Goal: Task Accomplishment & Management: Complete application form

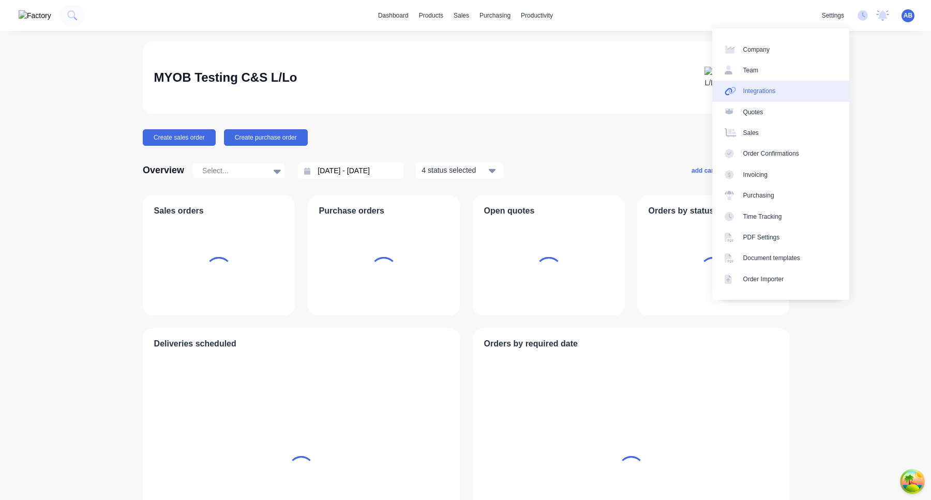
click at [811, 88] on link "Integrations" at bounding box center [780, 91] width 137 height 21
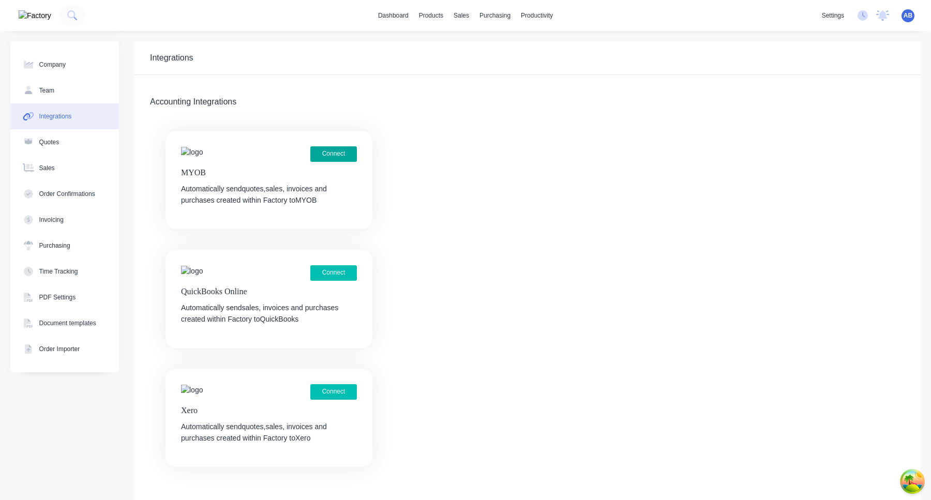
click at [351, 153] on button "Connect" at bounding box center [333, 154] width 47 height 16
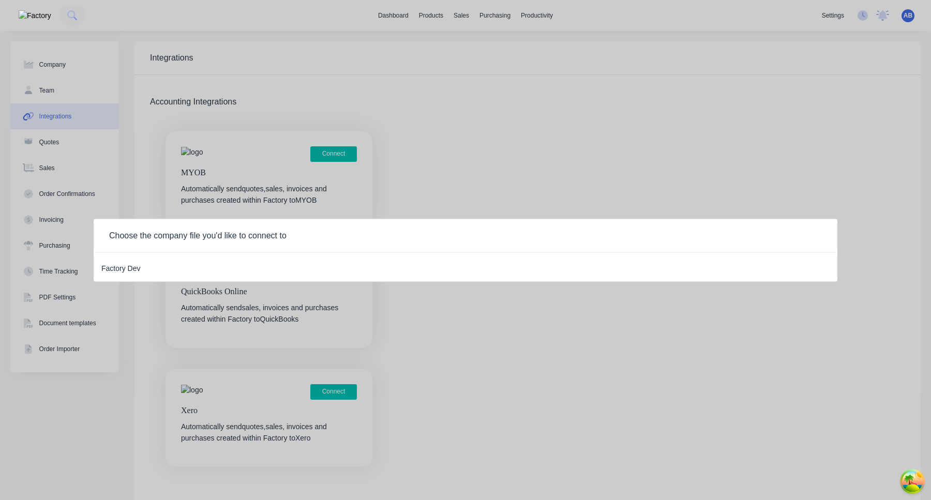
click at [126, 269] on div "Factory Dev" at bounding box center [120, 266] width 39 height 13
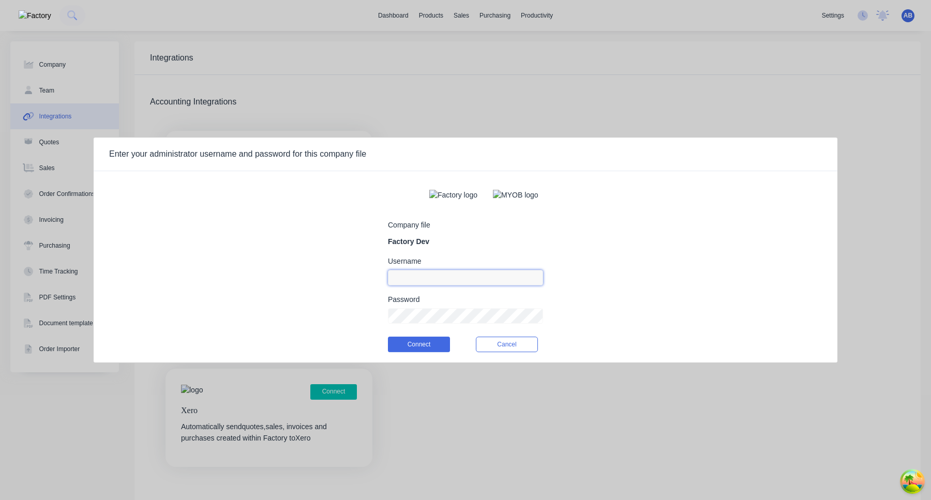
type input "aimon@factory.app"
click at [417, 281] on input "aimon@factory.app" at bounding box center [465, 278] width 155 height 16
click at [463, 247] on div "Company file Factory Dev" at bounding box center [465, 234] width 155 height 26
click at [432, 285] on input at bounding box center [465, 278] width 155 height 16
type input "myob_admin"
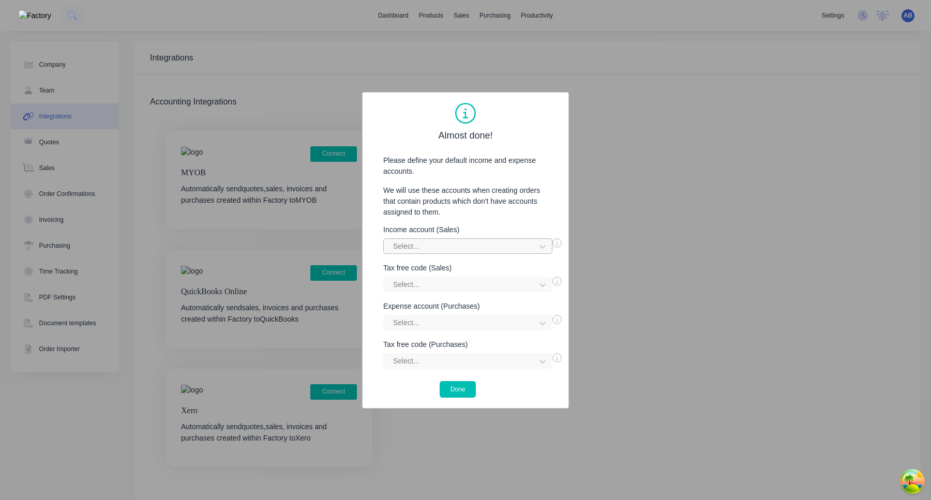
click at [465, 250] on div at bounding box center [461, 246] width 138 height 13
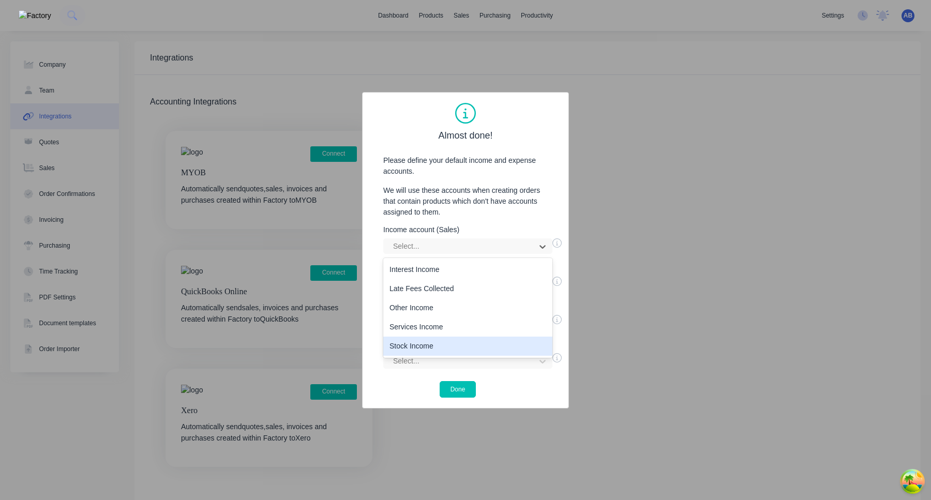
click at [436, 343] on div "Stock Income" at bounding box center [467, 346] width 169 height 19
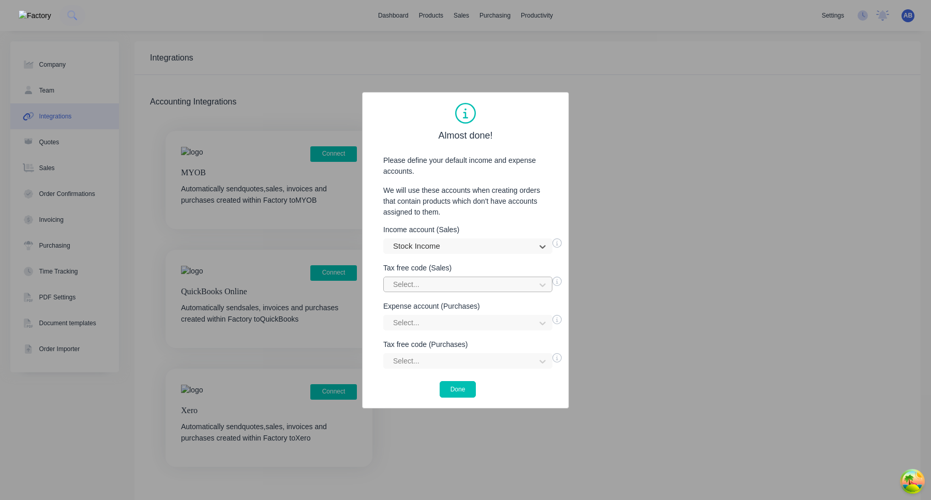
click at [439, 281] on div at bounding box center [461, 284] width 138 height 13
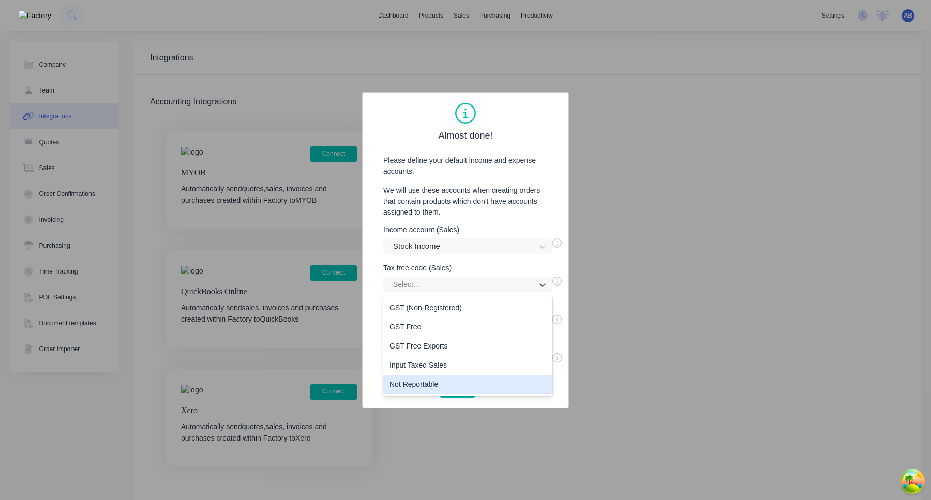
click at [431, 378] on div "Not Reportable" at bounding box center [467, 384] width 169 height 19
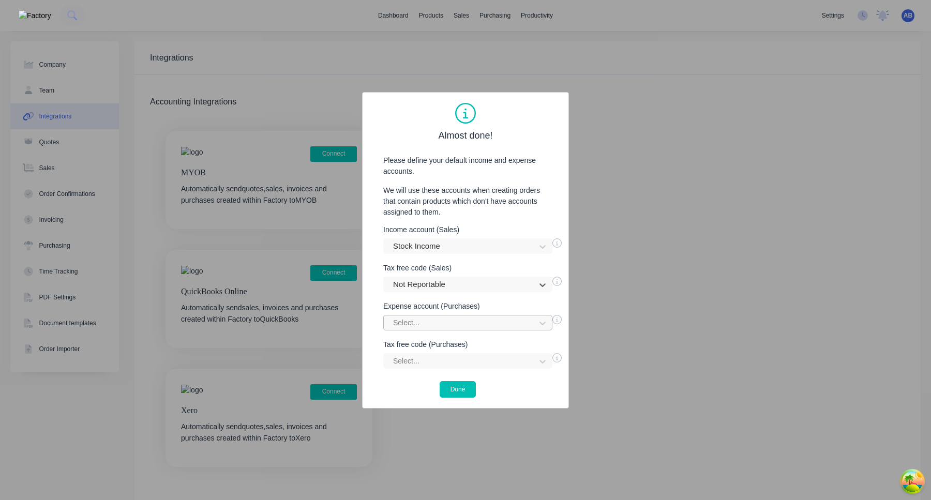
click at [441, 320] on div "Select..." at bounding box center [467, 323] width 169 height 16
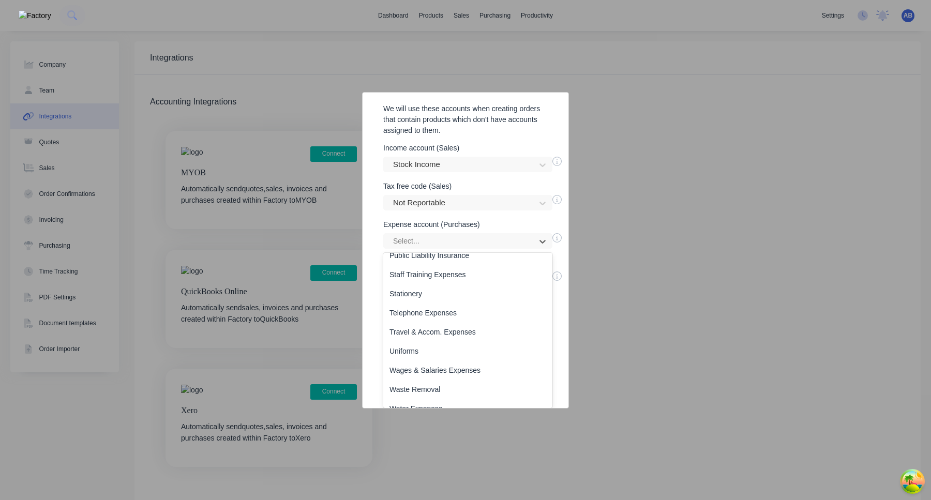
scroll to position [805, 0]
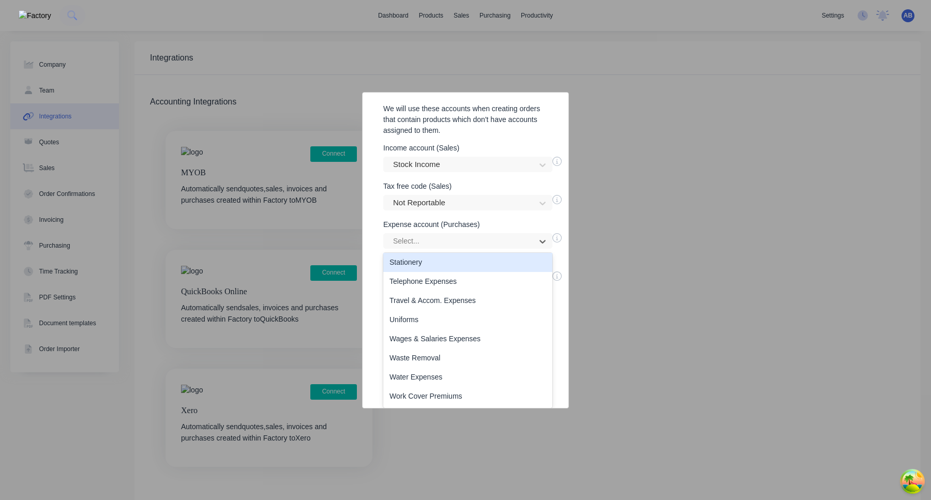
click at [448, 270] on div "Stationery" at bounding box center [467, 262] width 169 height 19
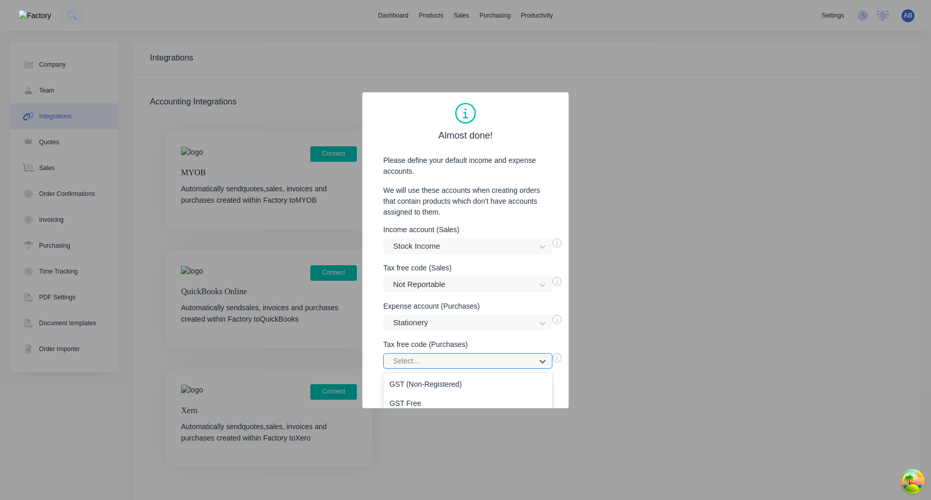
scroll to position [65, 0]
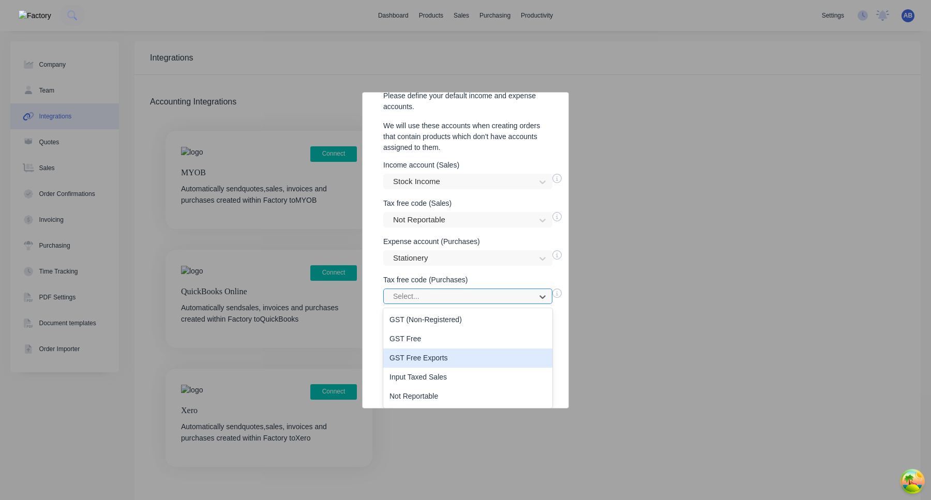
click at [434, 304] on div "GST Free Exports, 3 of 5. 5 results available. Use Up and Down to choose option…" at bounding box center [467, 296] width 169 height 16
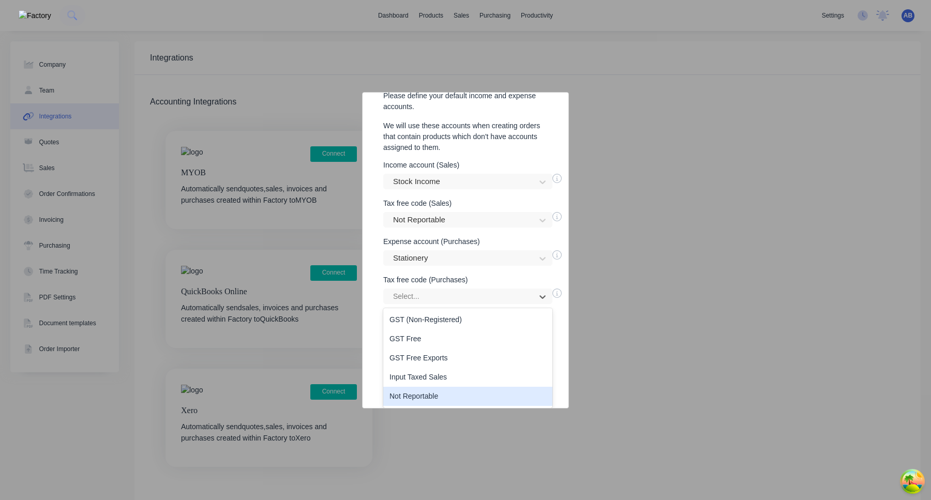
click at [430, 393] on div "Not Reportable" at bounding box center [467, 396] width 169 height 19
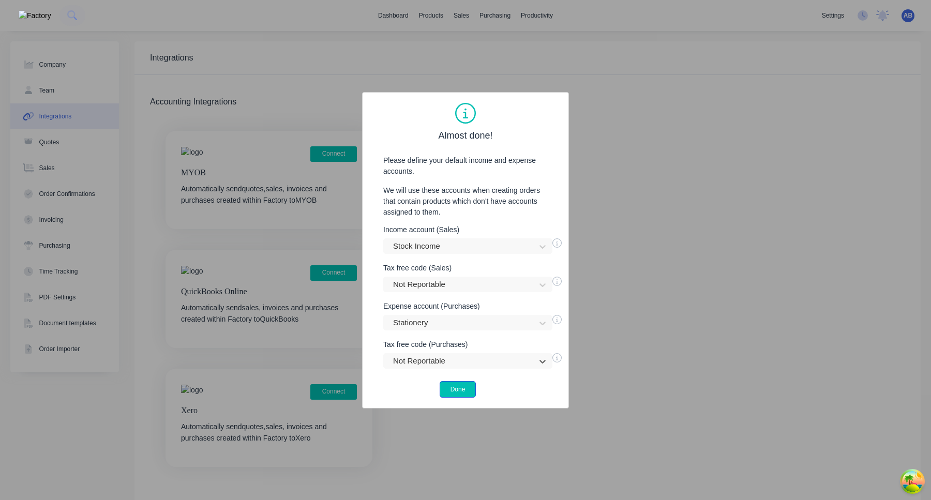
click at [456, 388] on button "Done" at bounding box center [457, 389] width 37 height 17
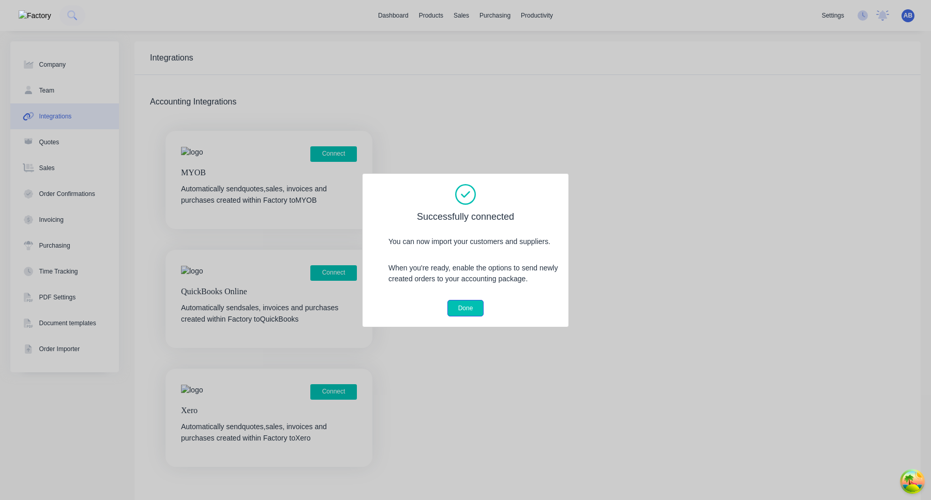
click at [467, 303] on button "Done" at bounding box center [465, 308] width 37 height 17
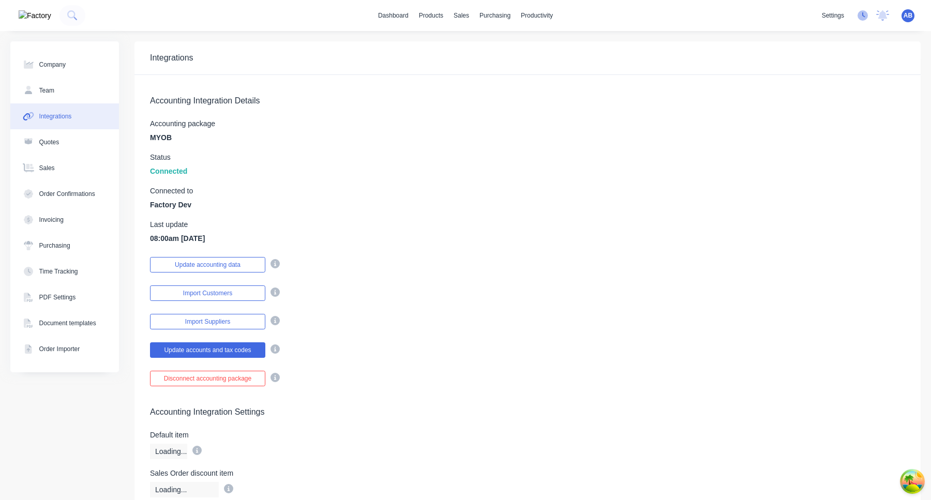
click at [863, 17] on icon at bounding box center [862, 15] width 10 height 10
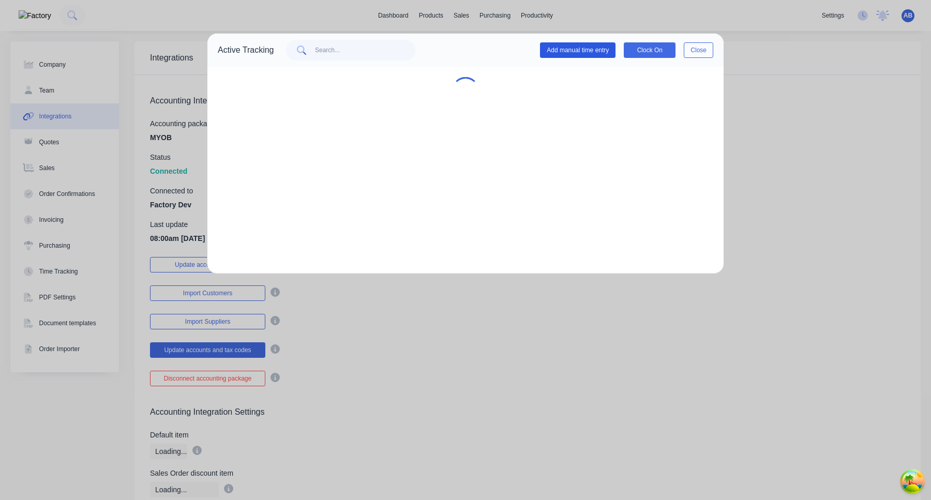
click at [569, 43] on button "Add manual time entry" at bounding box center [577, 50] width 75 height 16
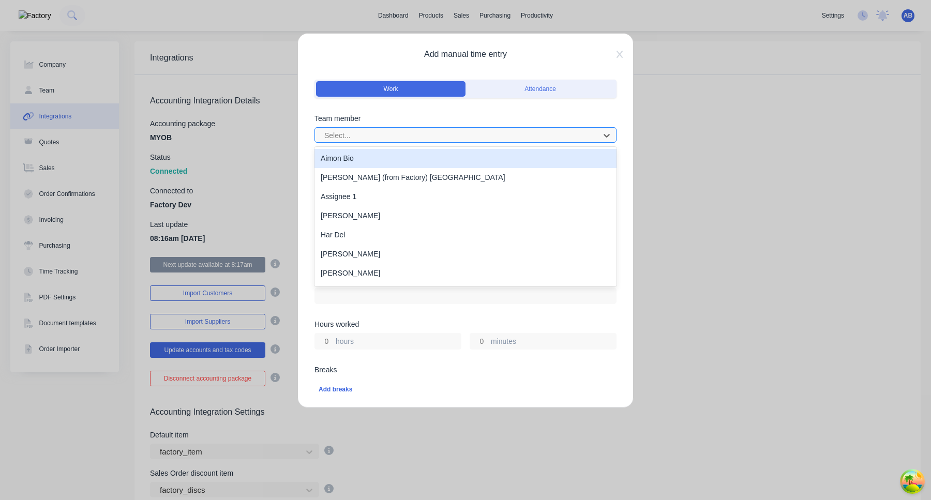
click at [499, 131] on div at bounding box center [458, 135] width 271 height 13
click at [484, 153] on div "Aimon Bio" at bounding box center [465, 158] width 302 height 19
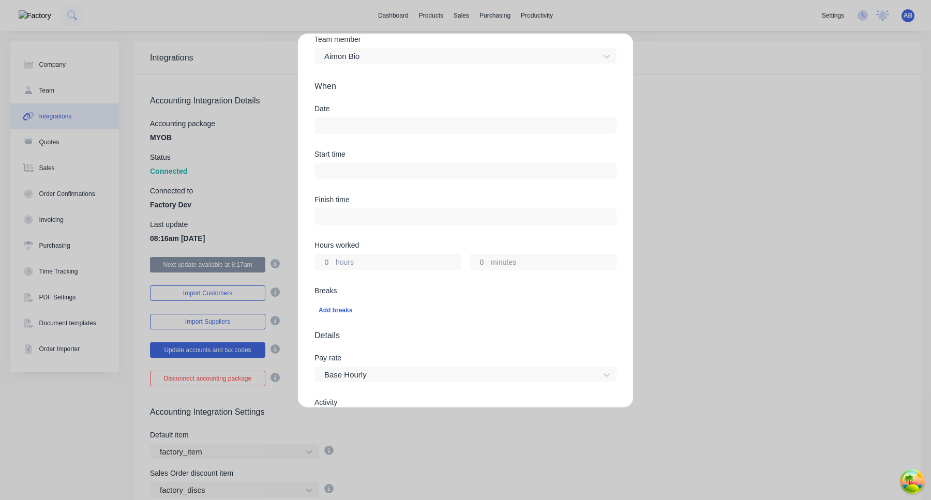
scroll to position [22, 0]
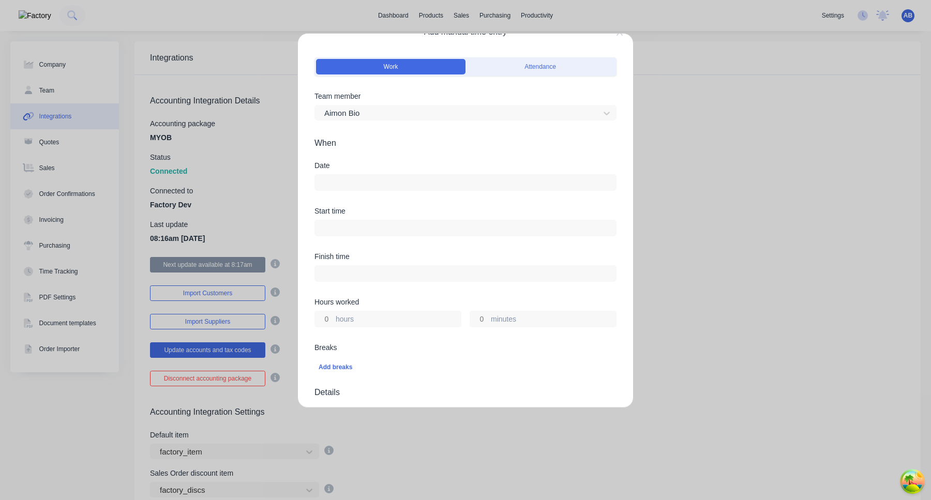
click at [394, 179] on input at bounding box center [465, 183] width 301 height 16
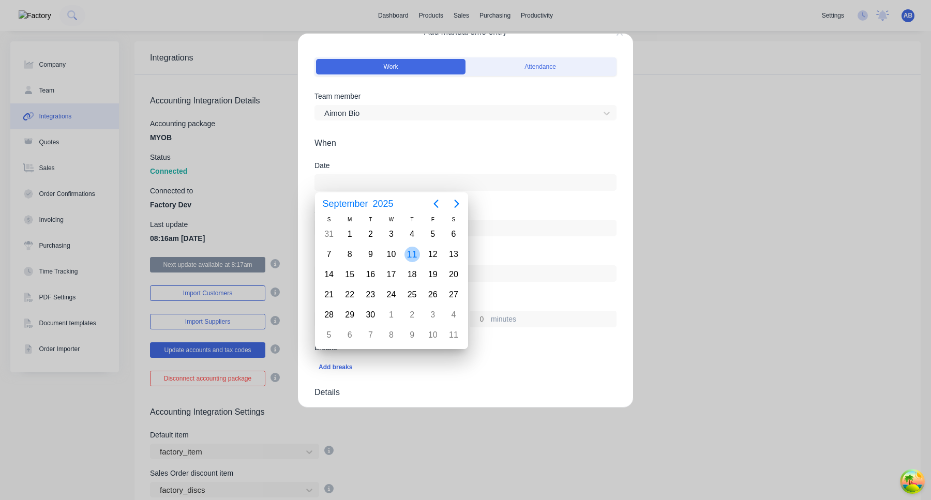
click at [412, 253] on div "11" at bounding box center [412, 255] width 16 height 16
type input "11/09/2025"
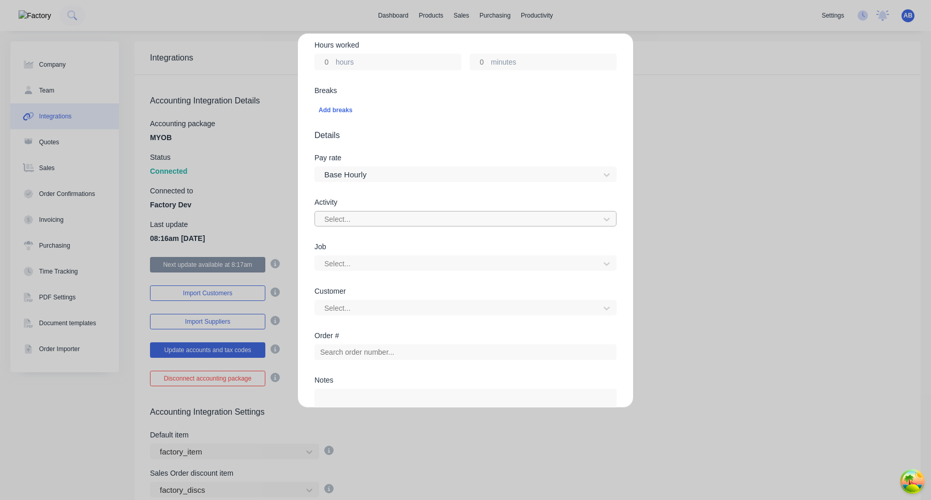
scroll to position [256, 0]
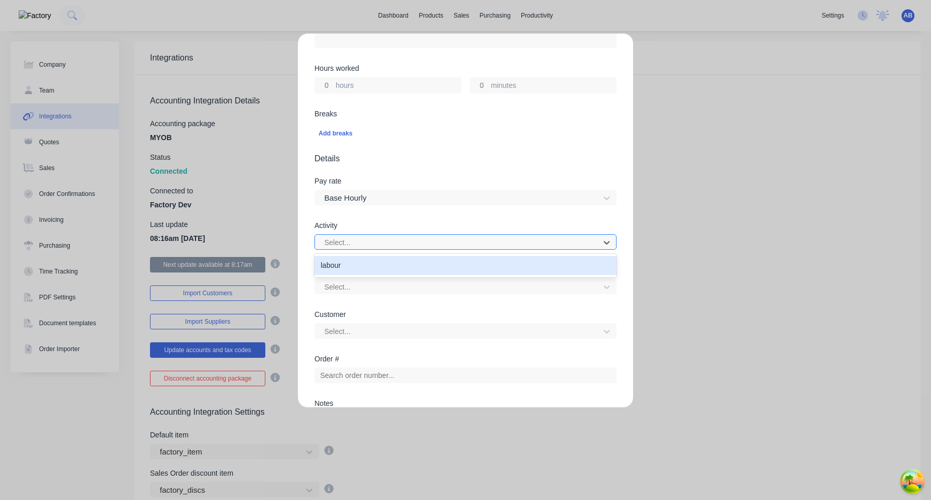
click at [403, 243] on div at bounding box center [458, 242] width 271 height 13
click at [394, 263] on div "labour" at bounding box center [465, 265] width 302 height 19
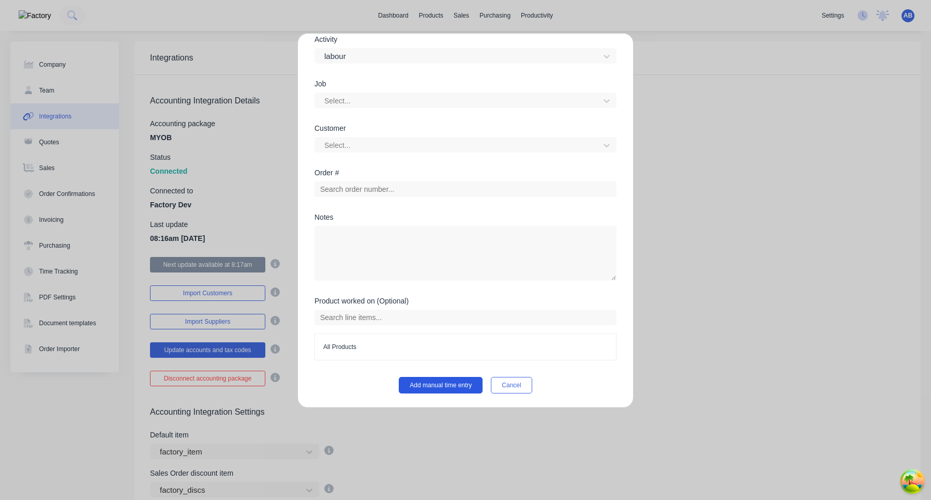
click at [450, 389] on button "Add manual time entry" at bounding box center [441, 385] width 84 height 17
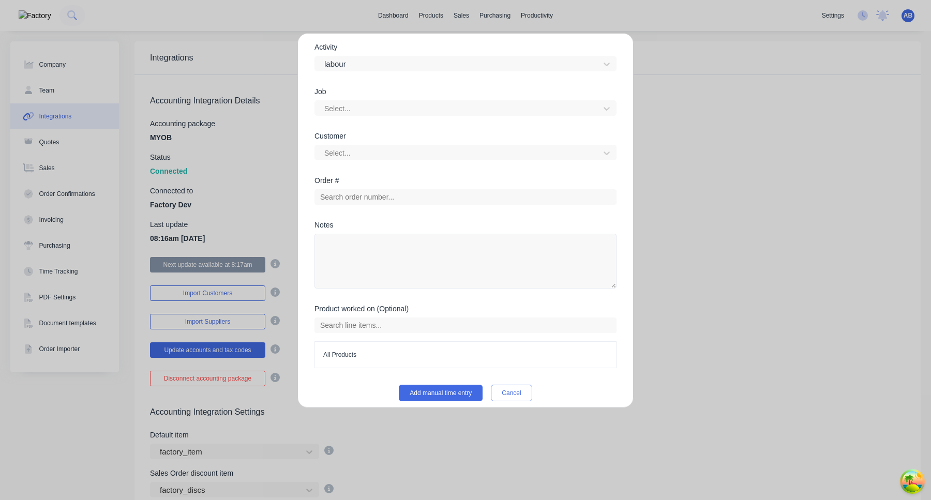
scroll to position [450, 0]
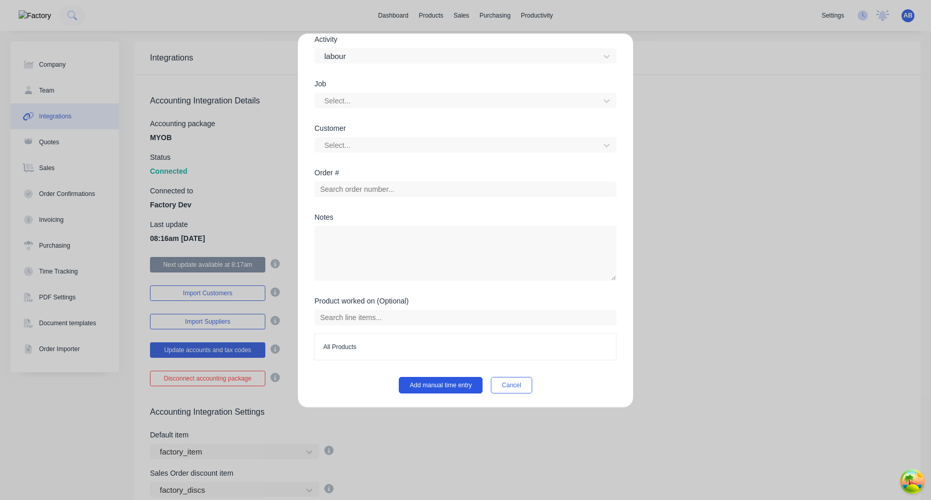
click at [430, 380] on button "Add manual time entry" at bounding box center [441, 385] width 84 height 17
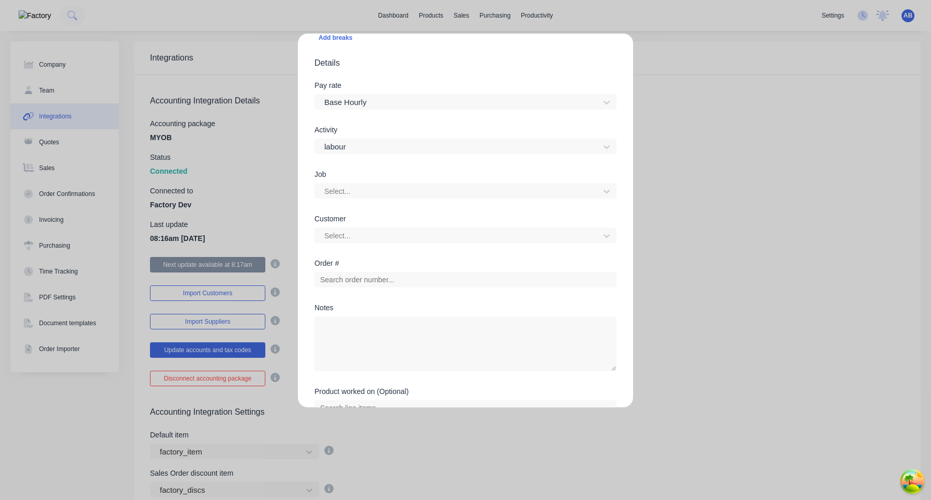
scroll to position [349, 0]
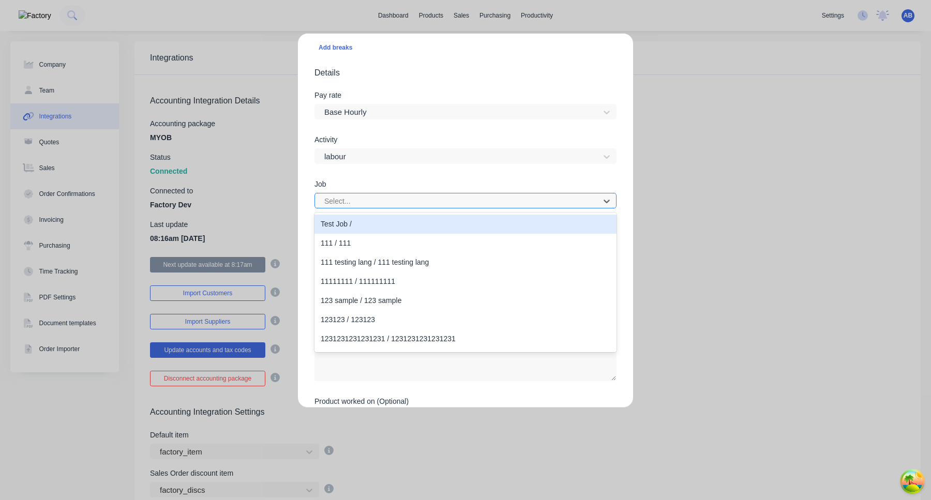
click at [428, 207] on div "Select..." at bounding box center [458, 201] width 277 height 16
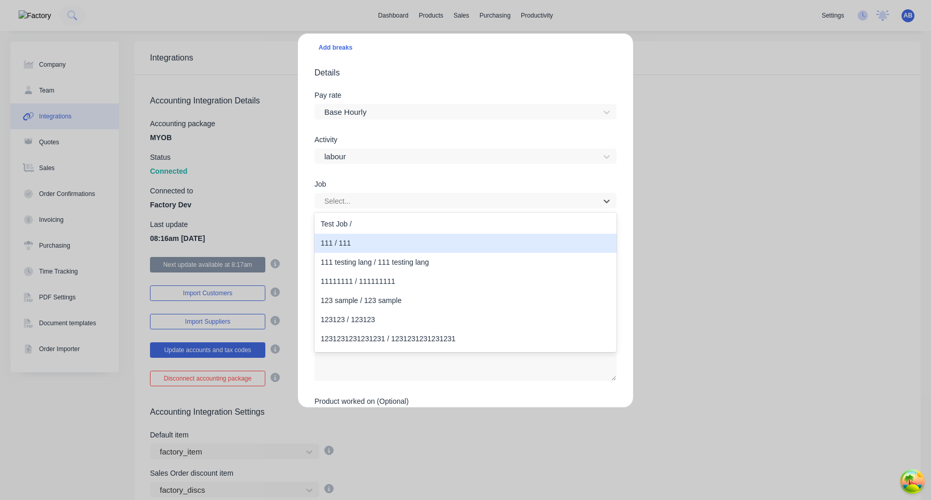
click at [413, 251] on div "111 / 111" at bounding box center [465, 243] width 302 height 19
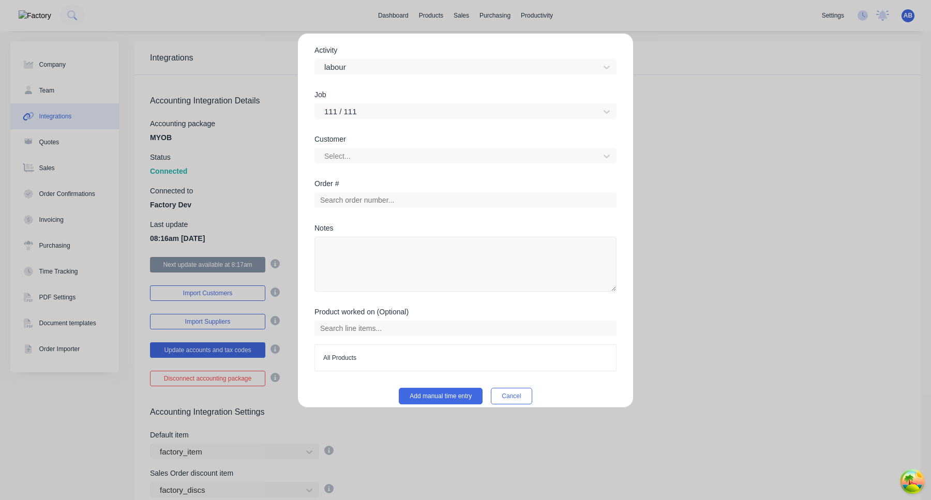
scroll to position [447, 0]
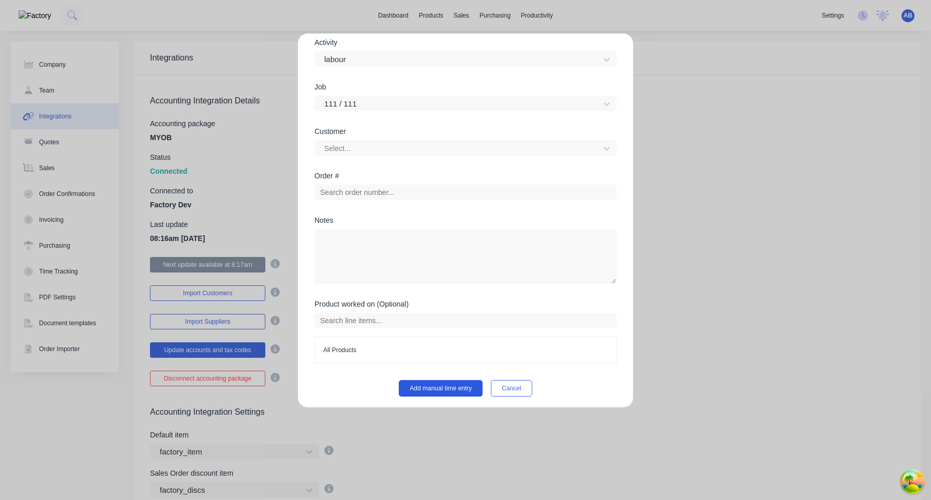
click at [429, 389] on button "Add manual time entry" at bounding box center [441, 388] width 84 height 17
click at [443, 390] on button "Add manual time entry" at bounding box center [441, 388] width 84 height 17
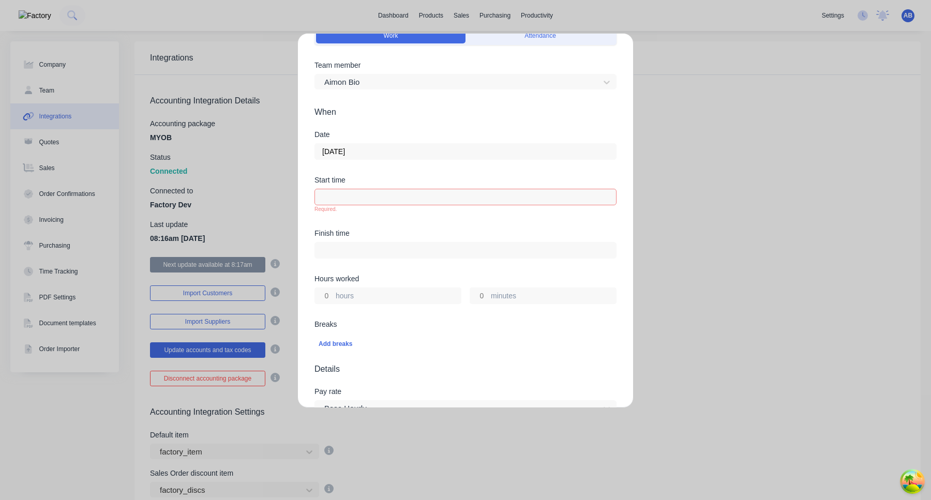
scroll to position [23, 0]
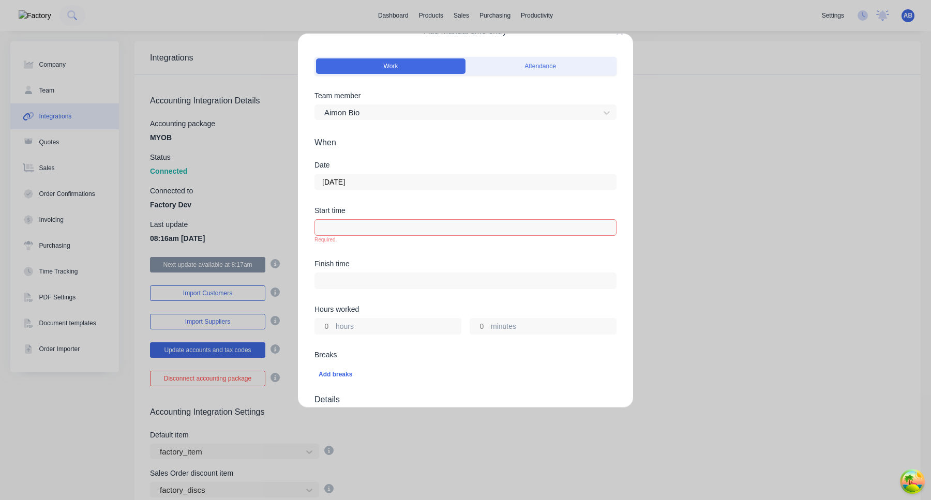
click at [430, 223] on input at bounding box center [465, 228] width 301 height 16
type input "08:18 AM"
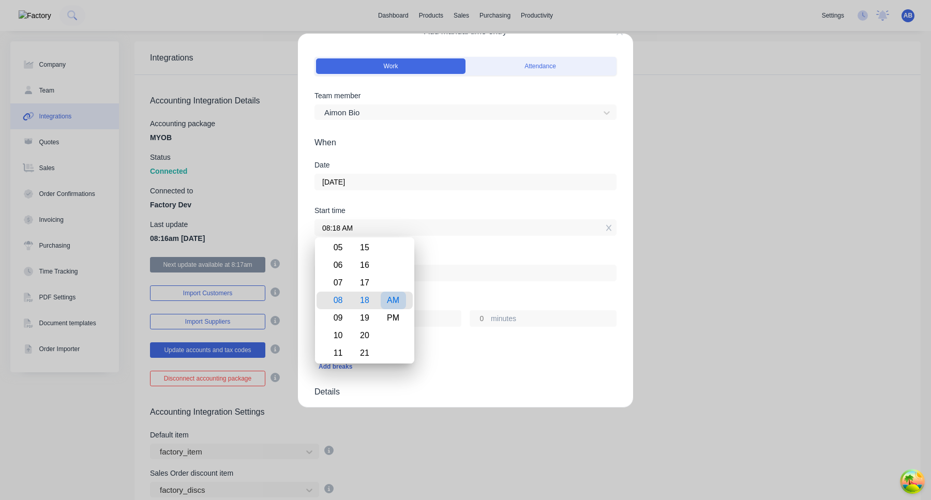
click at [392, 301] on div "AM" at bounding box center [392, 301] width 25 height 18
click at [454, 279] on input at bounding box center [465, 273] width 301 height 16
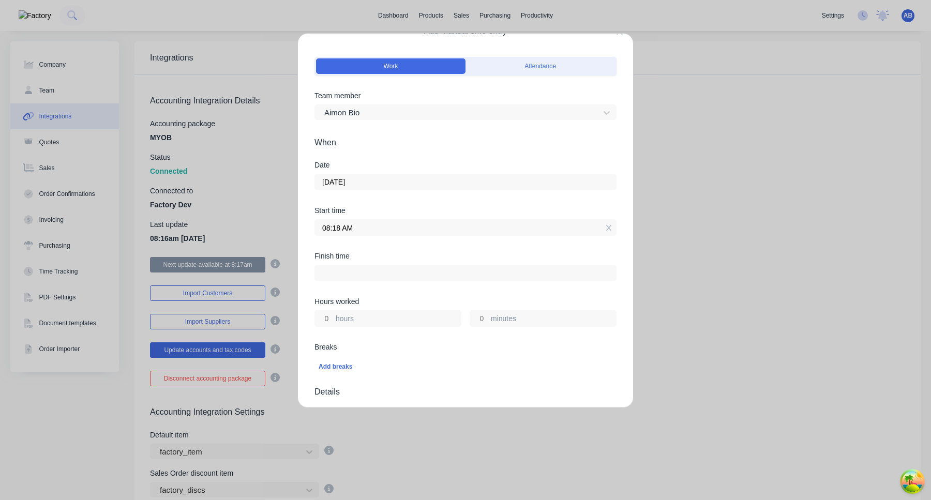
type input "08:18 AM"
type input "0"
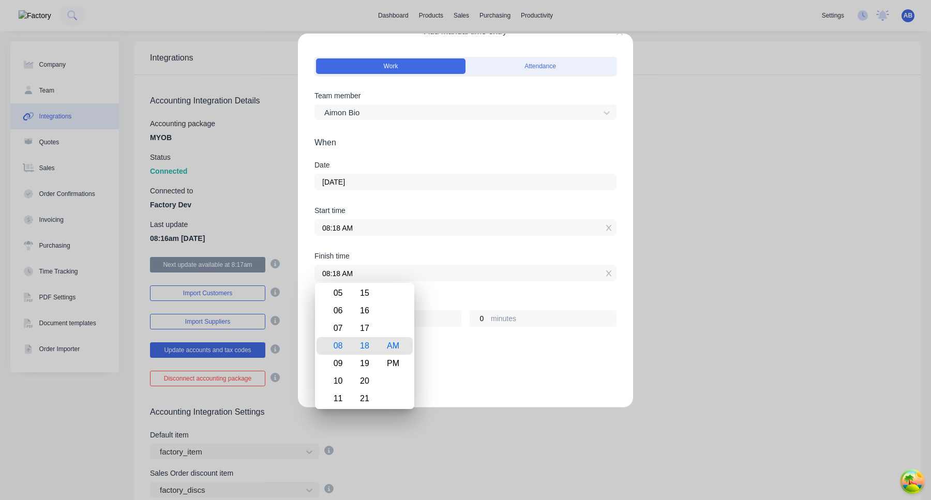
click at [454, 286] on div "Finish time 08:18 AM" at bounding box center [465, 274] width 302 height 45
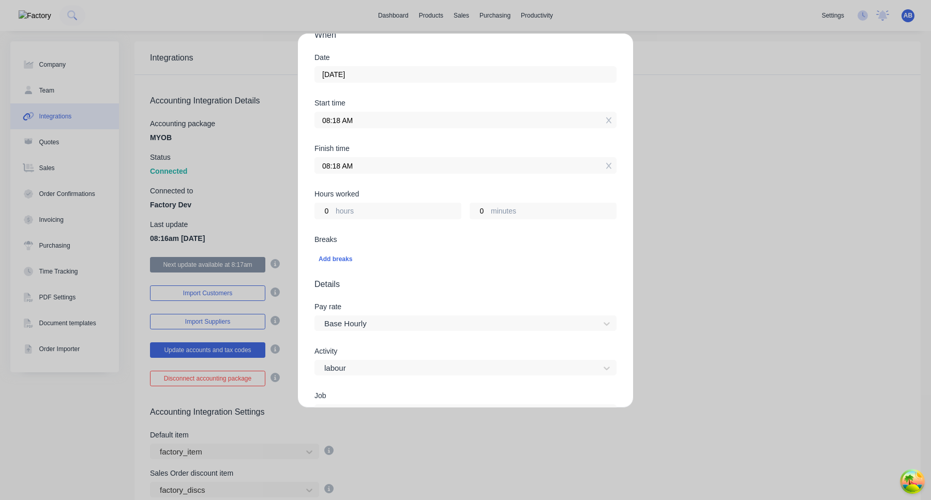
scroll to position [137, 0]
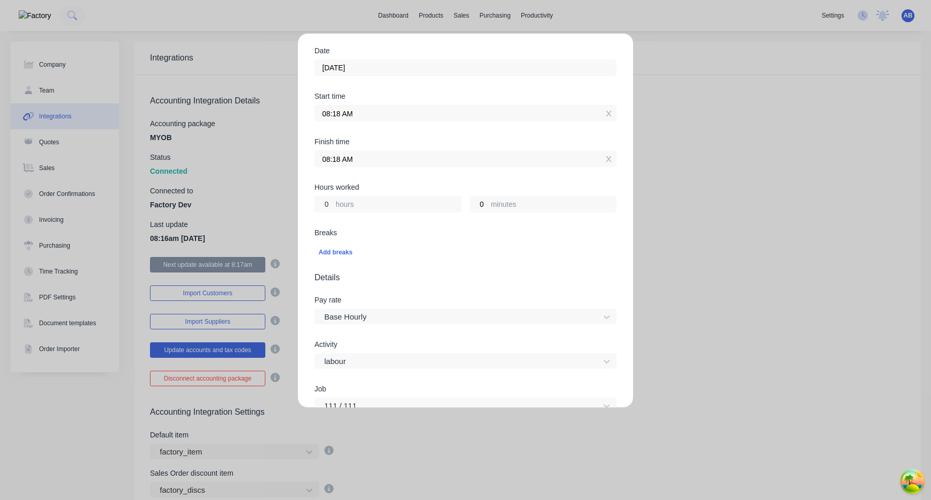
click at [327, 205] on input "0" at bounding box center [324, 204] width 18 height 16
type input "02"
type input "10:18 AM"
type input "2"
click at [445, 266] on div "Breaks Add breaks" at bounding box center [465, 250] width 302 height 42
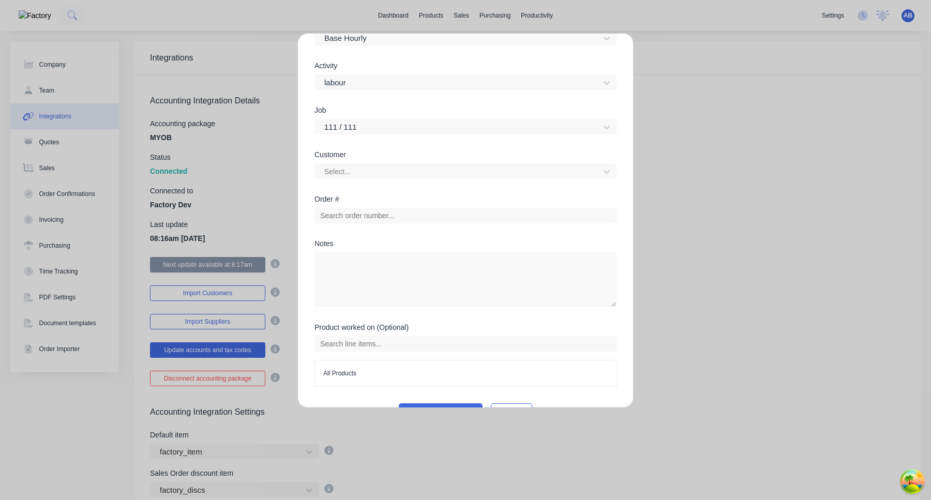
scroll to position [436, 0]
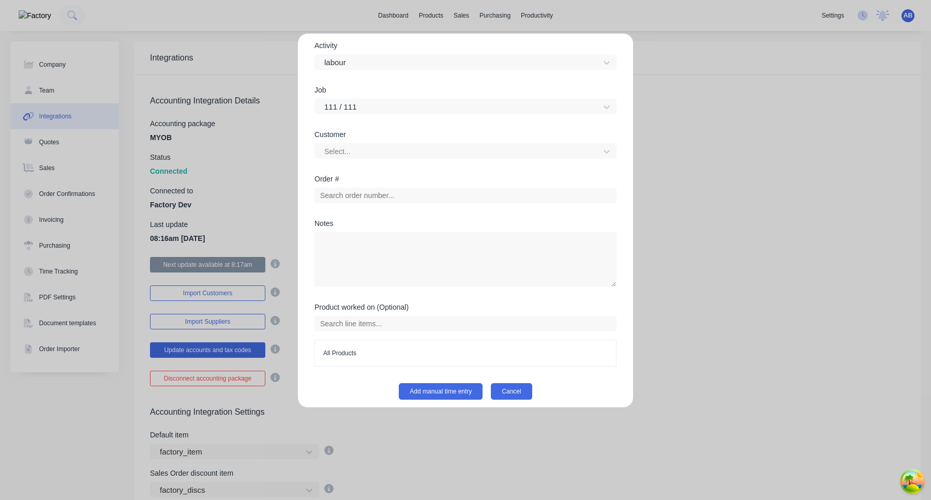
click at [515, 389] on button "Cancel" at bounding box center [511, 391] width 41 height 17
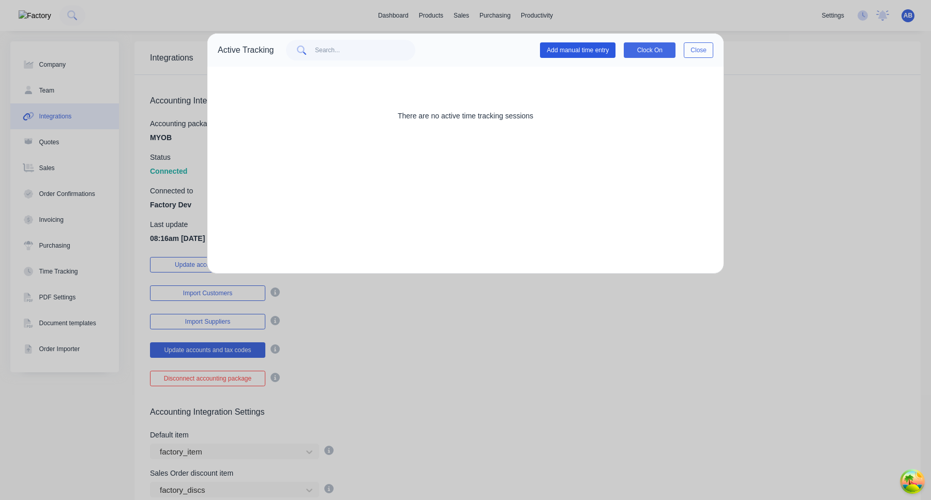
click at [595, 53] on button "Add manual time entry" at bounding box center [577, 50] width 75 height 16
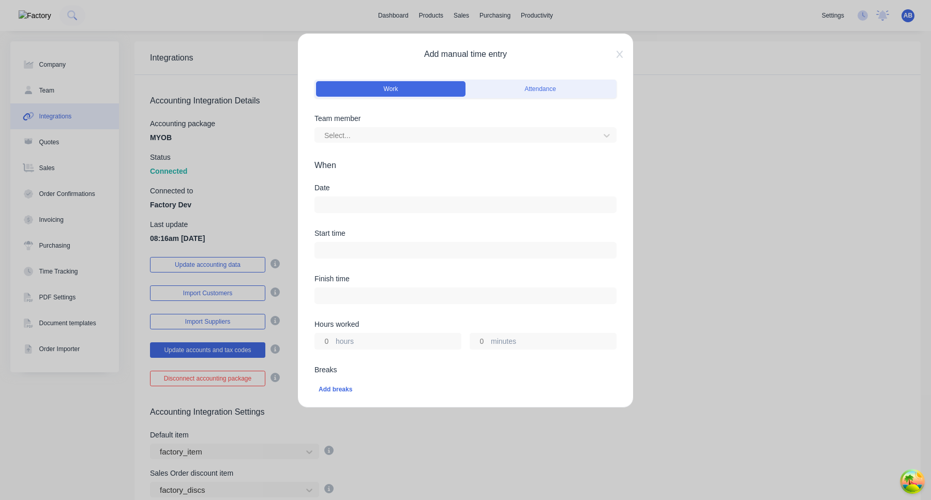
click at [623, 54] on div "Add manual time entry Work Attendance Team member Select... When Date Start tim…" at bounding box center [465, 220] width 336 height 375
click at [620, 52] on icon at bounding box center [619, 54] width 6 height 8
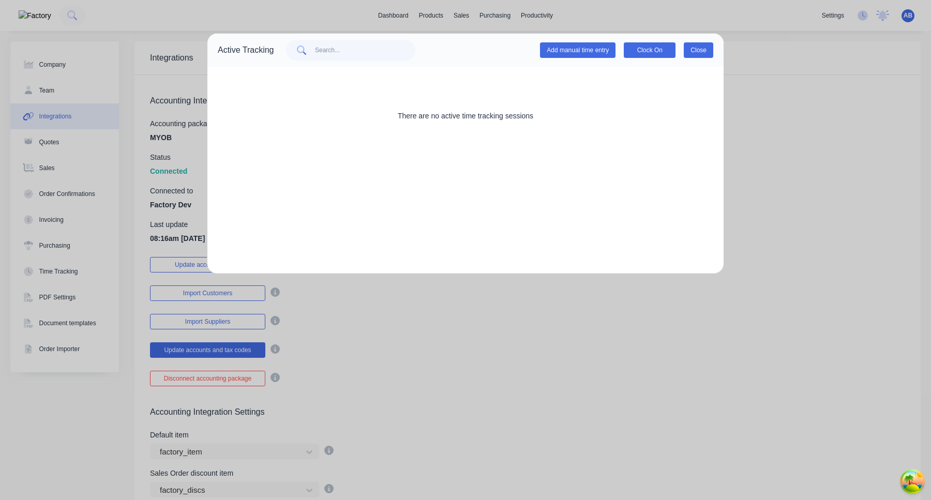
click at [707, 49] on button "Close" at bounding box center [697, 50] width 29 height 16
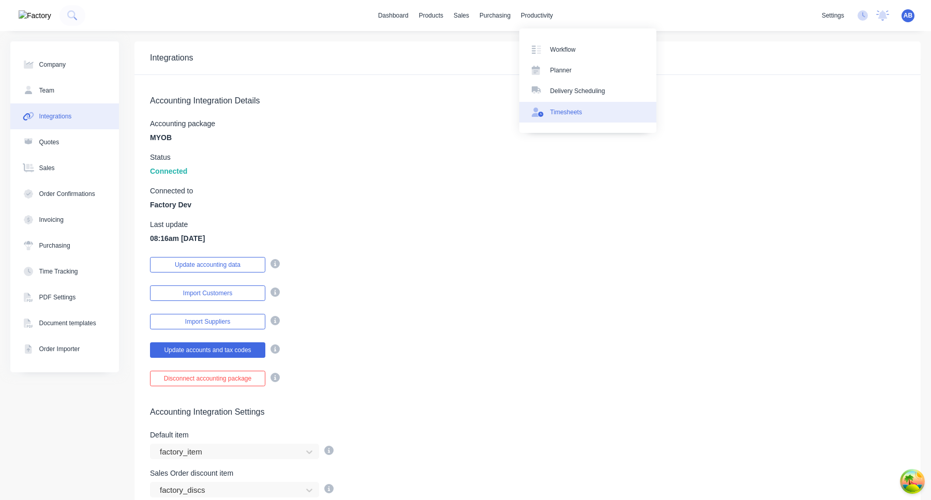
click at [578, 117] on link "Timesheets" at bounding box center [587, 112] width 137 height 21
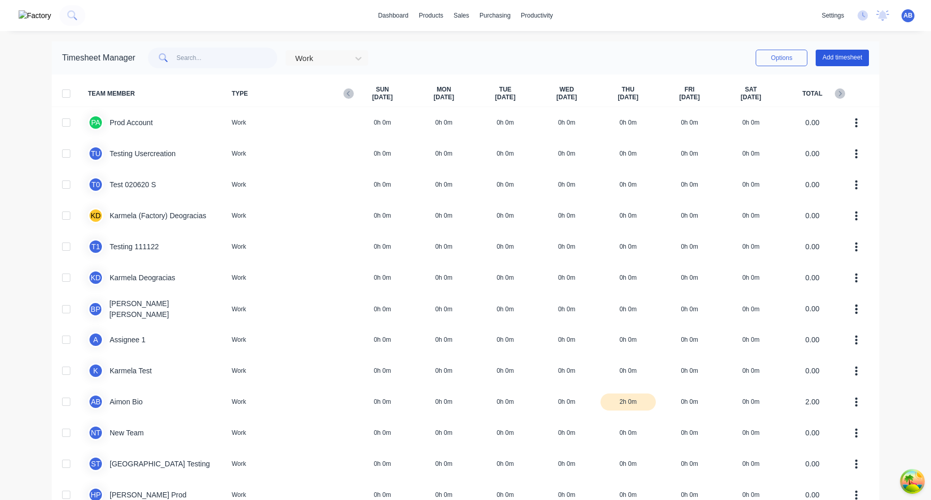
click at [844, 63] on button "Add timesheet" at bounding box center [841, 58] width 53 height 17
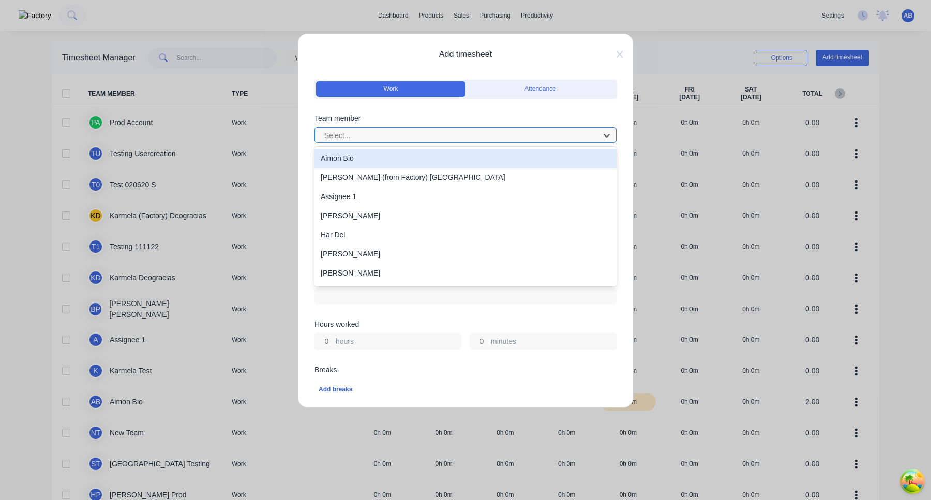
click at [439, 127] on div "Select..." at bounding box center [465, 135] width 302 height 16
click at [422, 154] on div "Aimon Bio" at bounding box center [465, 158] width 302 height 19
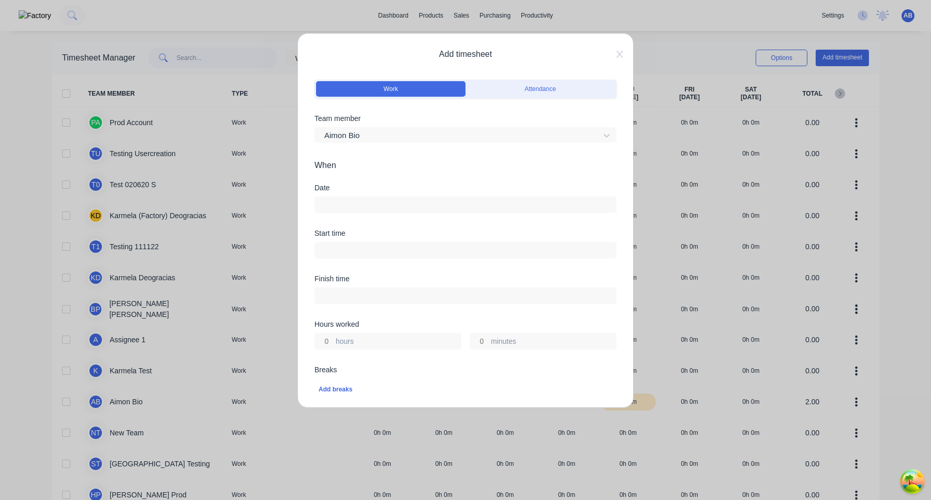
click at [415, 203] on input at bounding box center [465, 205] width 301 height 16
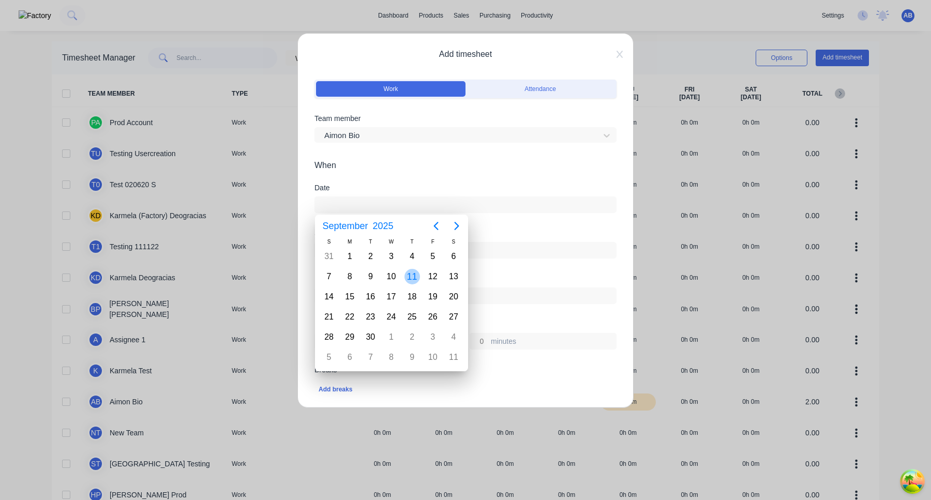
click at [409, 273] on div "11" at bounding box center [412, 277] width 16 height 16
type input "11/09/2025"
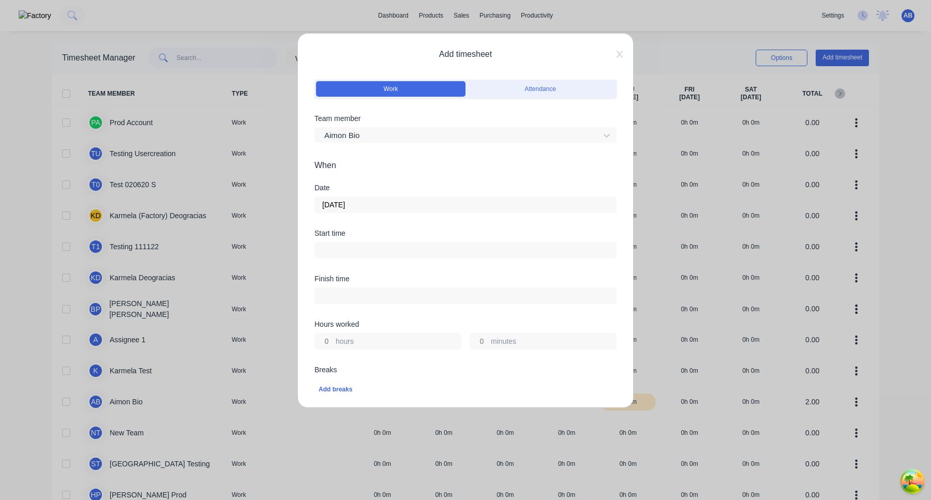
click at [410, 233] on div "Start time" at bounding box center [465, 233] width 302 height 7
click at [410, 247] on input at bounding box center [465, 250] width 301 height 16
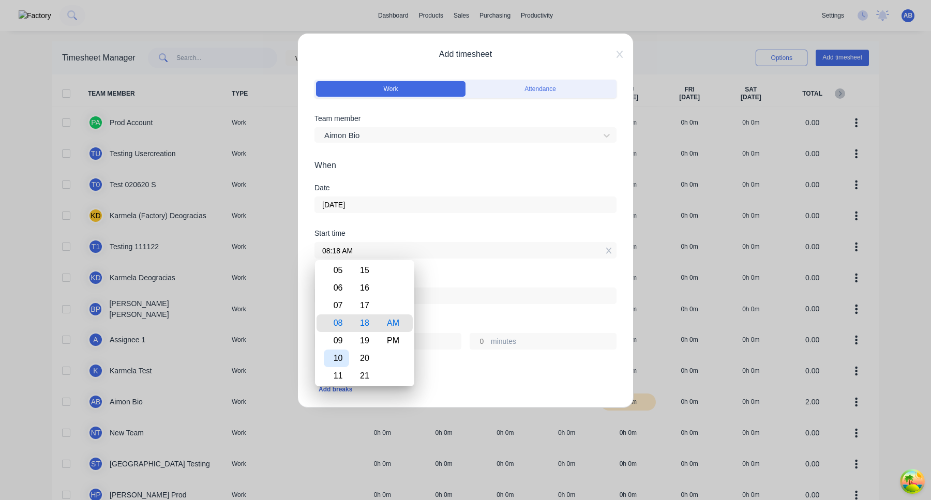
click at [342, 365] on div "10" at bounding box center [336, 358] width 25 height 18
type input "10:18 AM"
click at [444, 327] on div "Hours worked" at bounding box center [465, 324] width 302 height 7
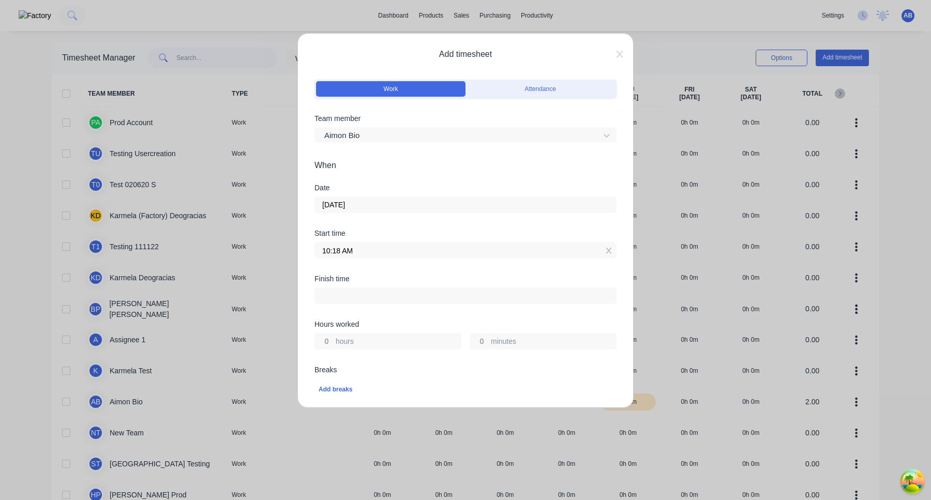
click at [328, 343] on input "hours" at bounding box center [324, 341] width 18 height 16
type input "2"
type input "12:18 PM"
type input "0"
click at [412, 318] on div "Finish time 12:18 PM" at bounding box center [465, 297] width 302 height 45
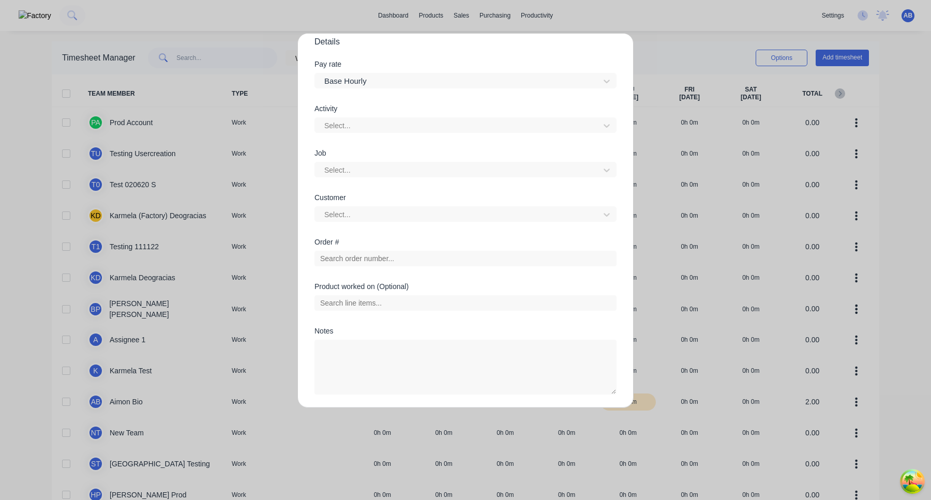
scroll to position [407, 0]
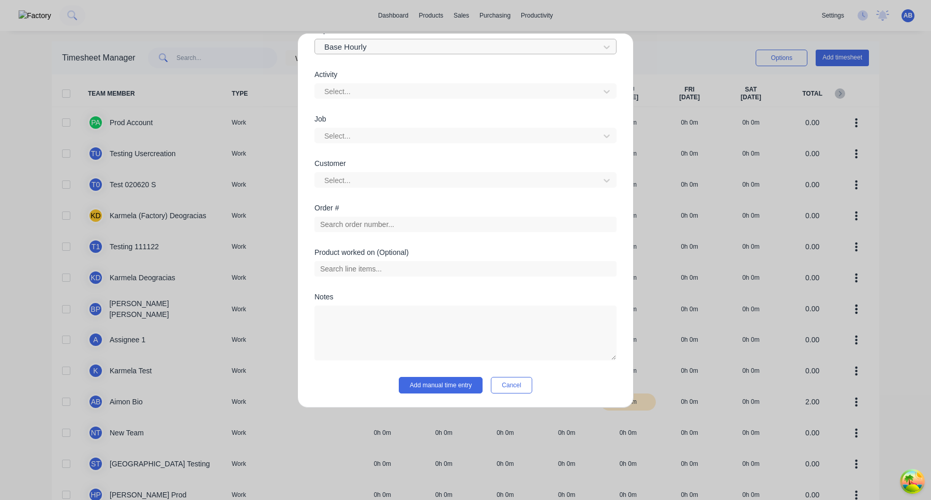
click at [523, 48] on div at bounding box center [458, 47] width 271 height 13
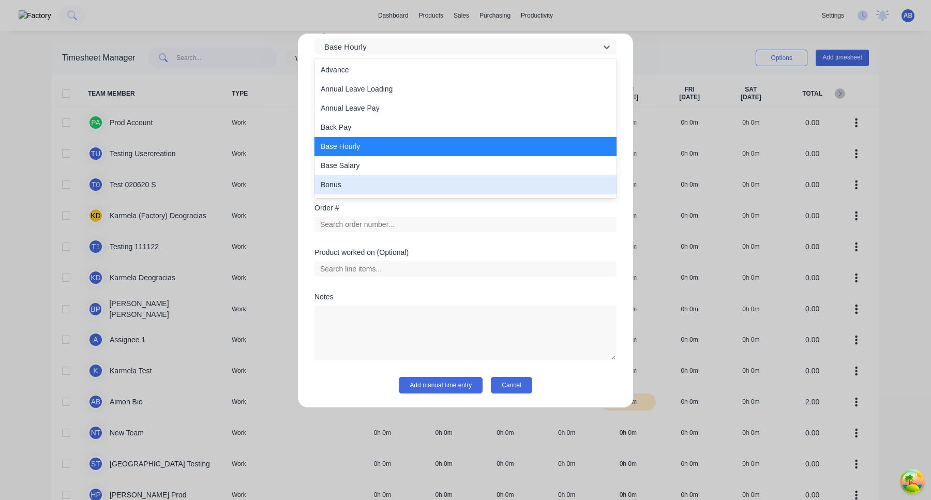
click at [522, 389] on button "Cancel" at bounding box center [511, 385] width 41 height 17
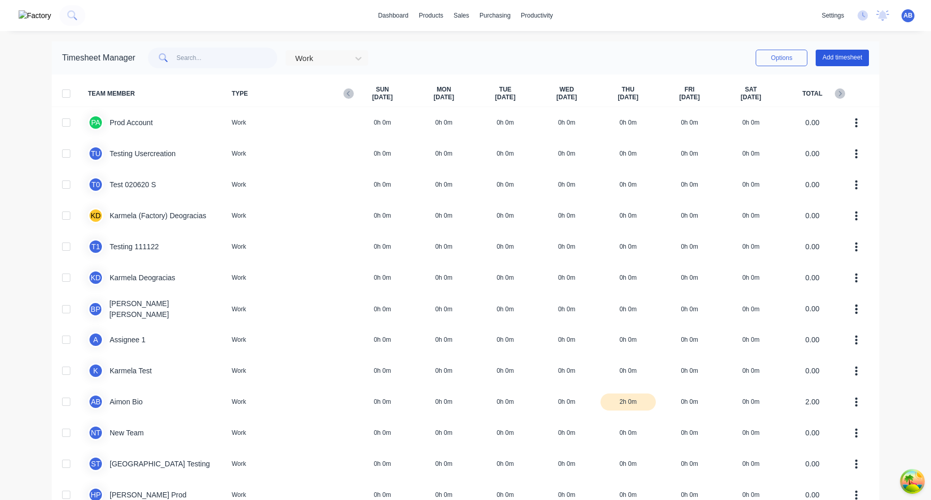
click at [853, 60] on button "Add timesheet" at bounding box center [841, 58] width 53 height 17
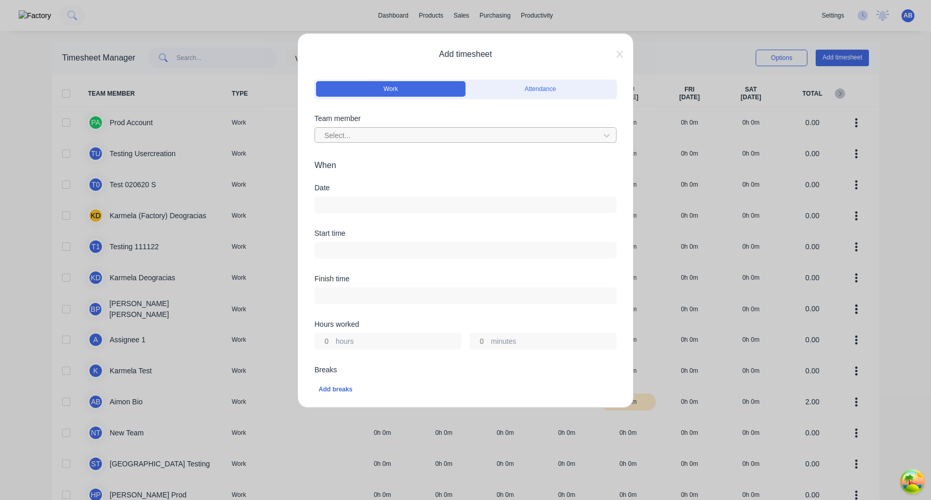
click at [503, 136] on div at bounding box center [458, 135] width 271 height 13
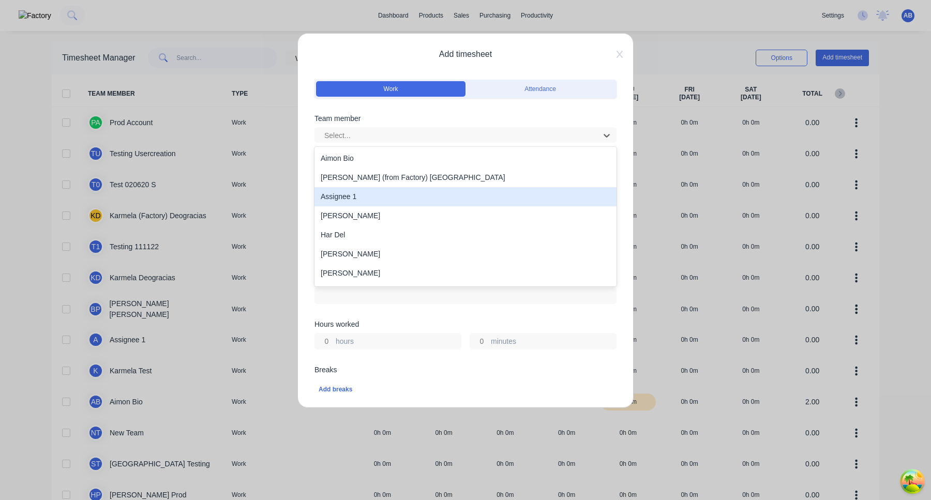
click at [433, 197] on div "Assignee 1" at bounding box center [465, 196] width 302 height 19
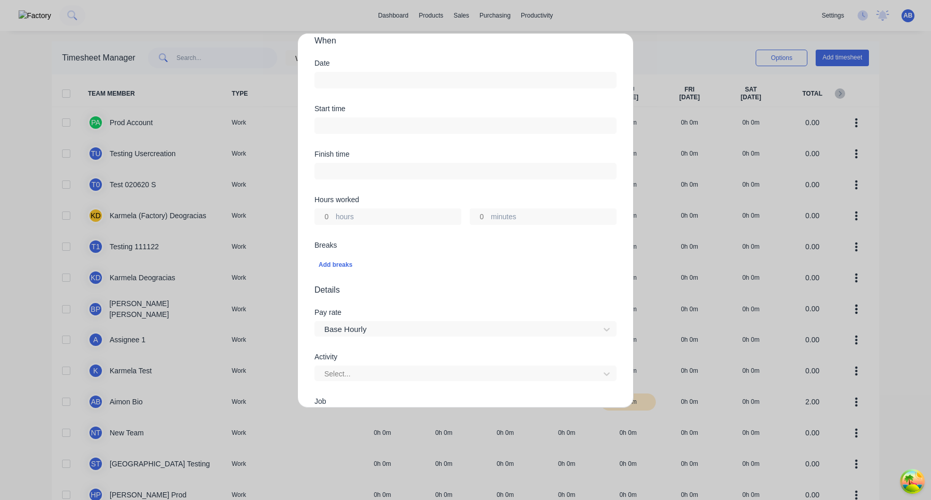
scroll to position [0, 0]
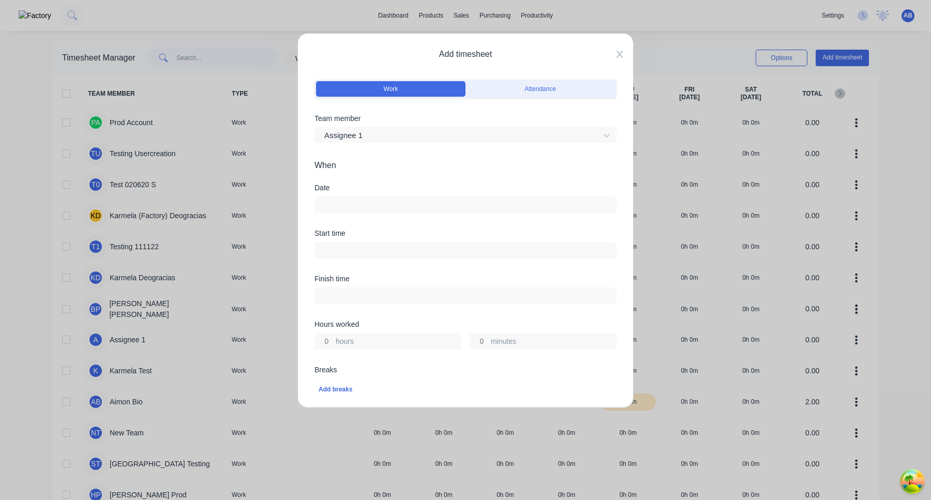
click at [620, 54] on icon at bounding box center [619, 54] width 6 height 7
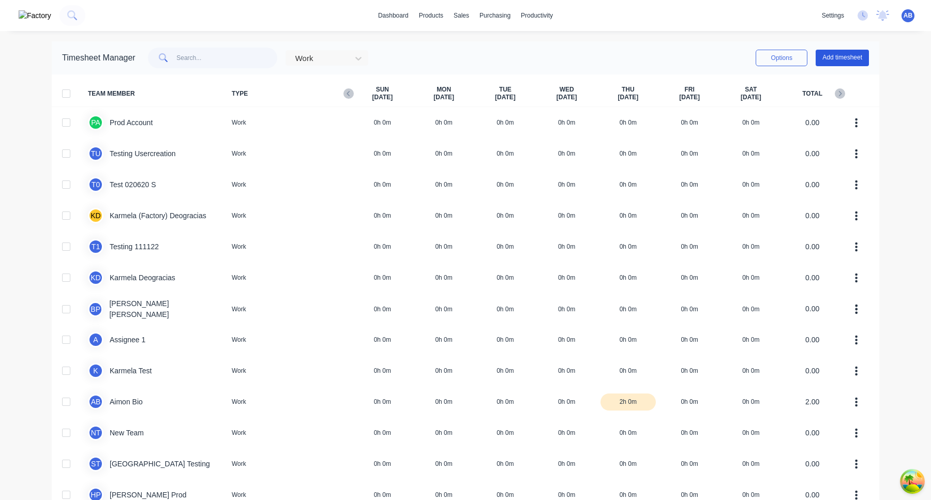
click at [835, 60] on button "Add timesheet" at bounding box center [841, 58] width 53 height 17
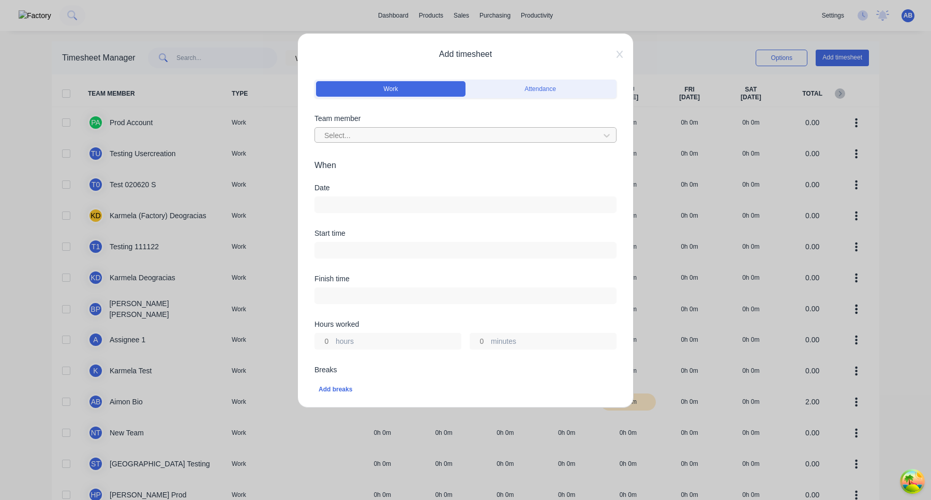
click at [439, 134] on div at bounding box center [458, 135] width 271 height 13
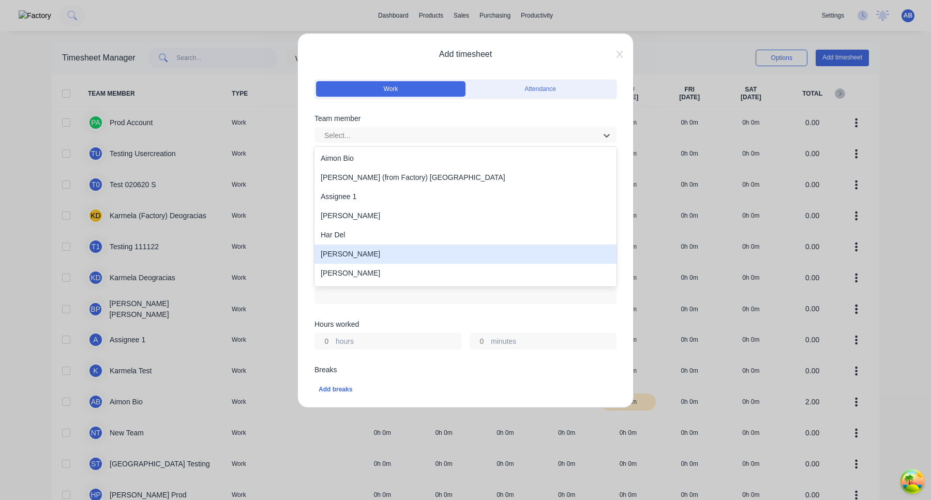
click at [391, 258] on div "Harold Prod" at bounding box center [465, 254] width 302 height 19
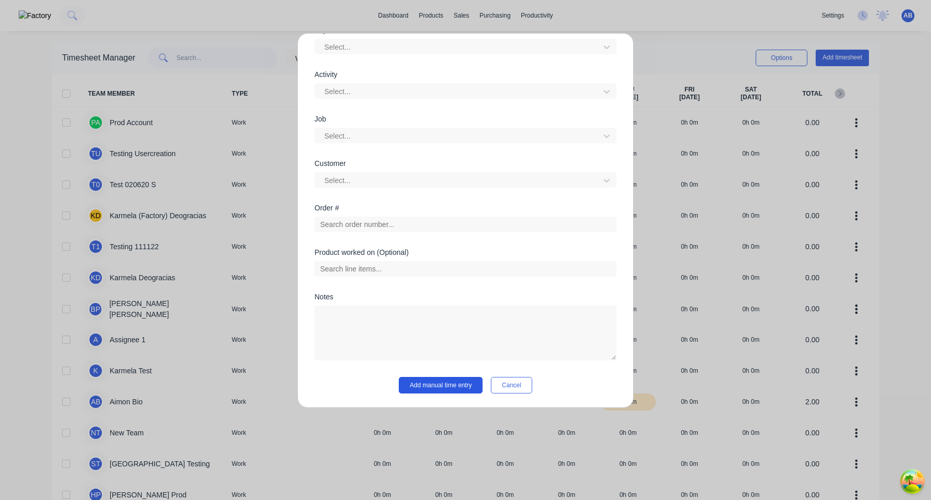
click at [455, 388] on button "Add manual time entry" at bounding box center [441, 385] width 84 height 17
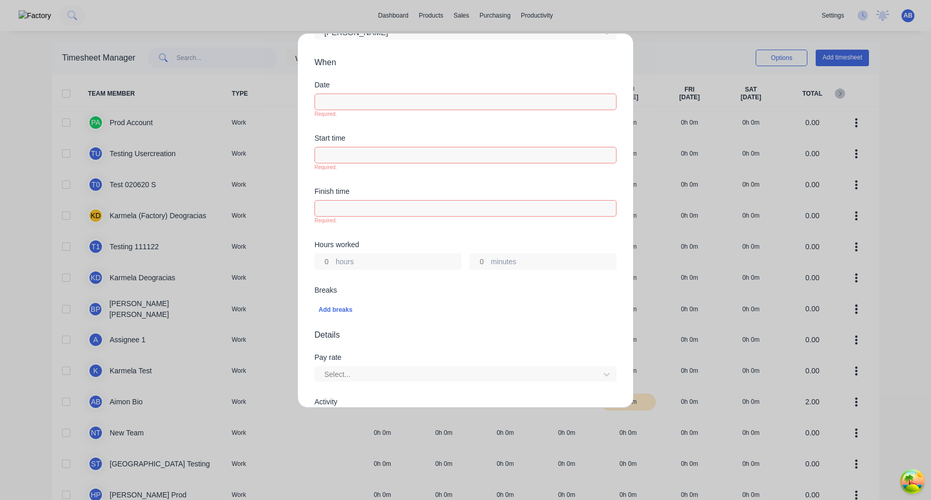
scroll to position [35, 0]
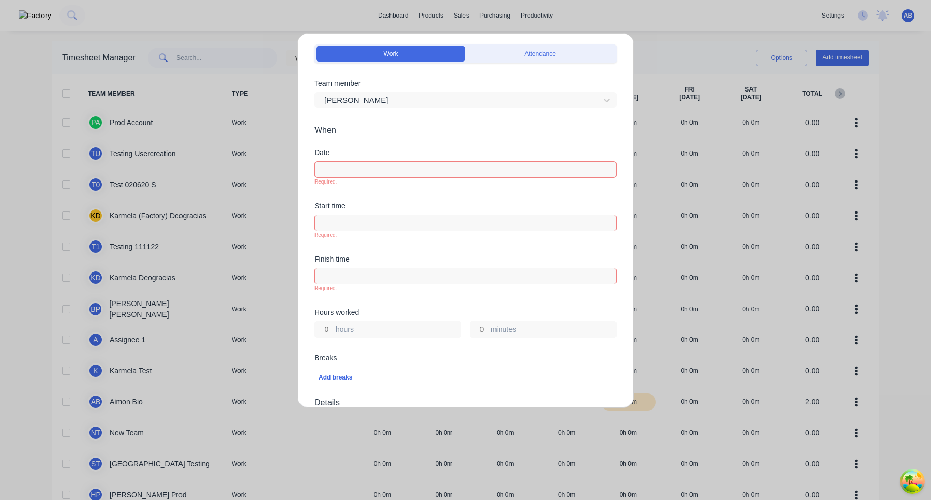
click at [404, 169] on input at bounding box center [465, 170] width 301 height 16
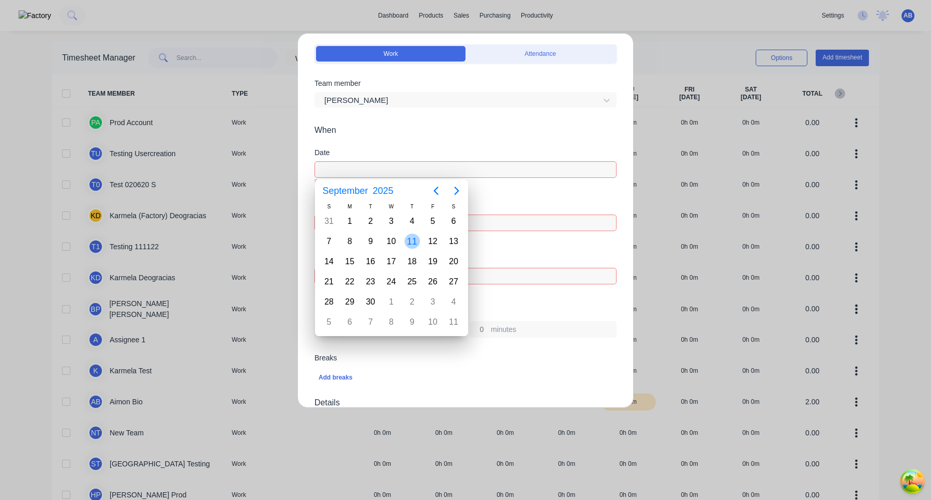
click at [412, 239] on div "11" at bounding box center [412, 242] width 16 height 16
type input "11/09/2025"
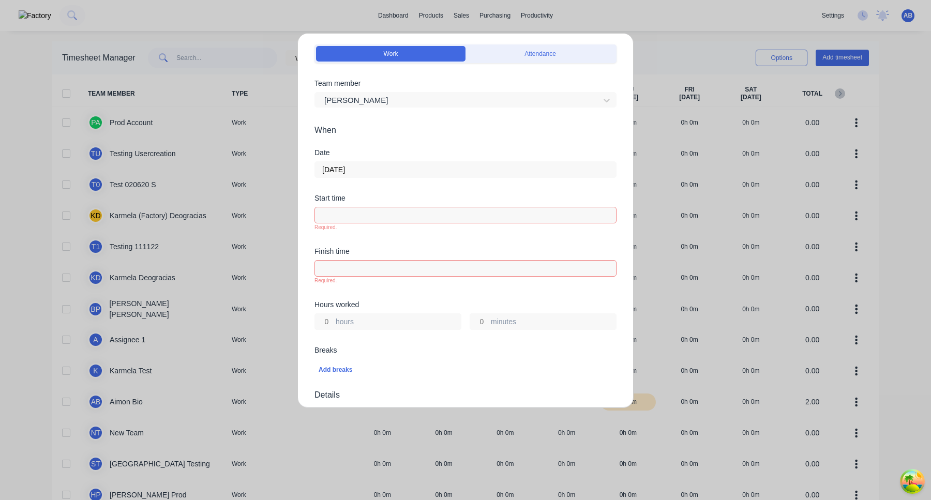
click at [469, 227] on div "Required." at bounding box center [465, 227] width 302 height 8
click at [469, 221] on input at bounding box center [465, 215] width 301 height 16
type input "08:18 AM"
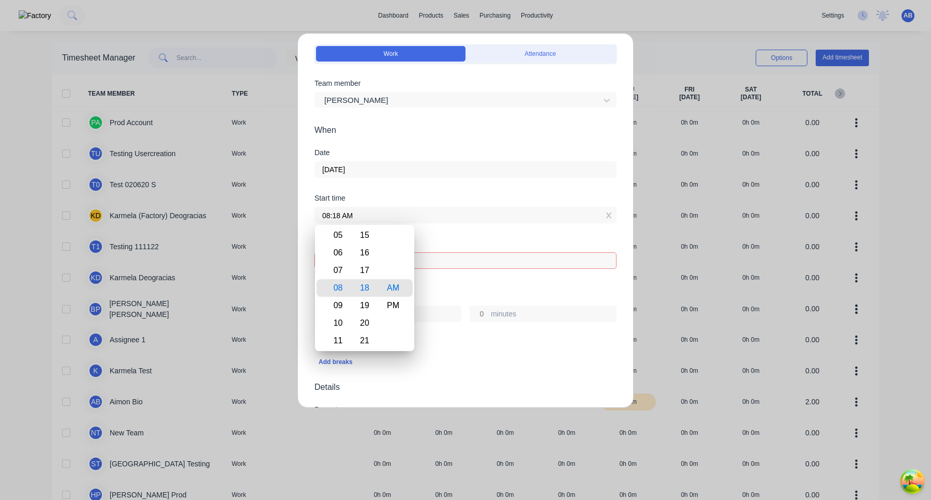
click at [470, 244] on div "Finish time" at bounding box center [465, 243] width 302 height 7
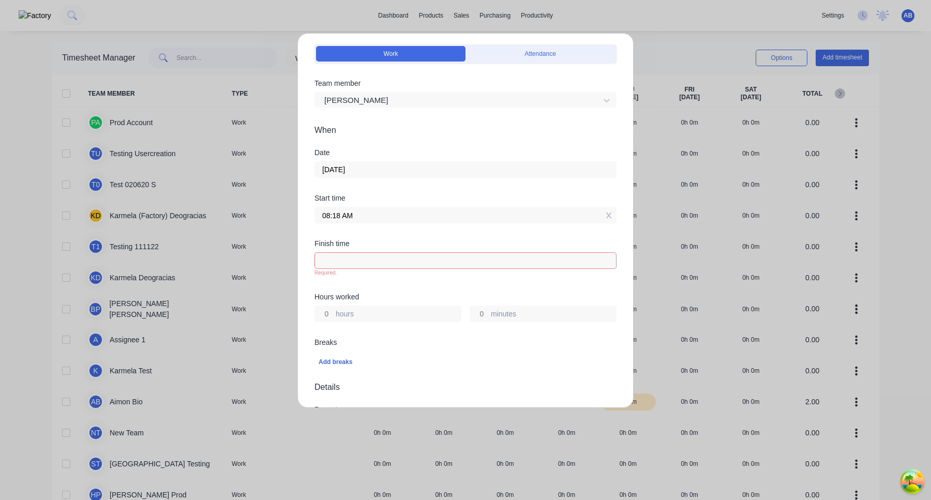
click at [330, 315] on input "hours" at bounding box center [324, 314] width 18 height 16
type input "3"
type input "11:18 AM"
type input "0"
click at [378, 330] on div "Hours worked 3 hours 0 minutes" at bounding box center [465, 315] width 302 height 45
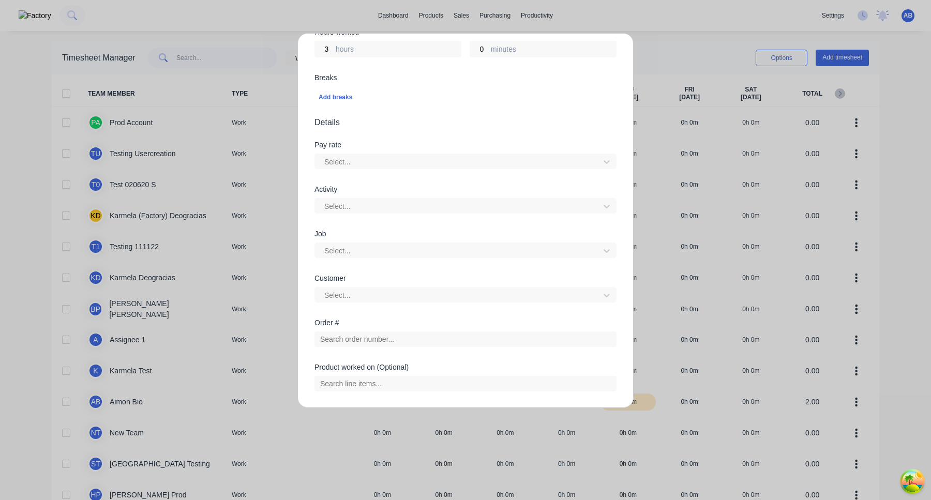
scroll to position [293, 0]
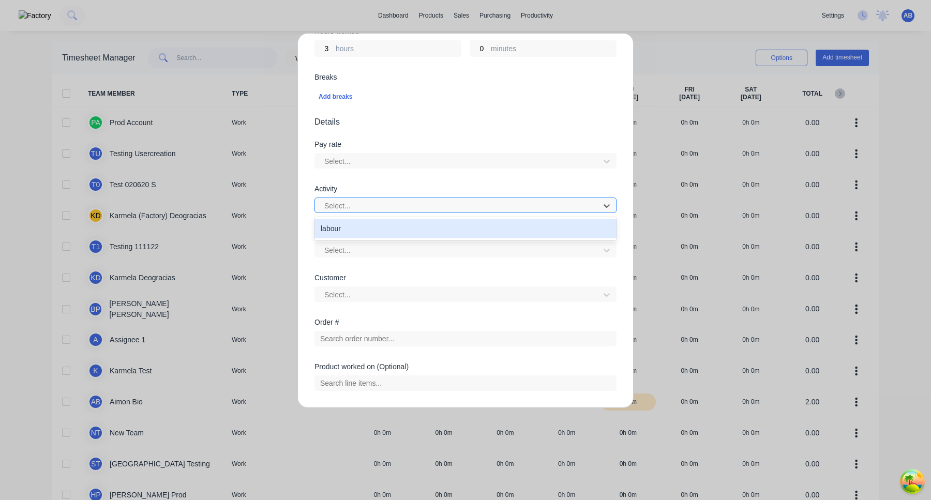
click at [396, 203] on div at bounding box center [458, 206] width 271 height 13
click at [393, 231] on div "labour" at bounding box center [465, 228] width 302 height 19
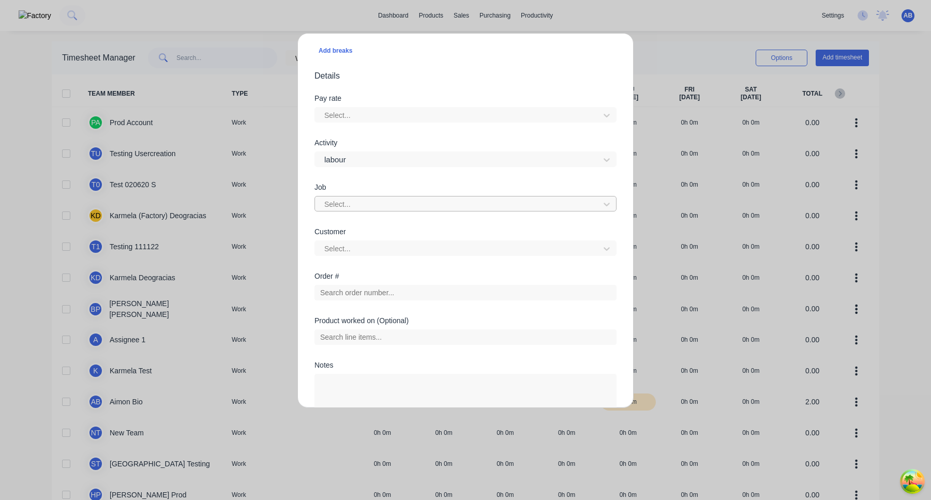
scroll to position [407, 0]
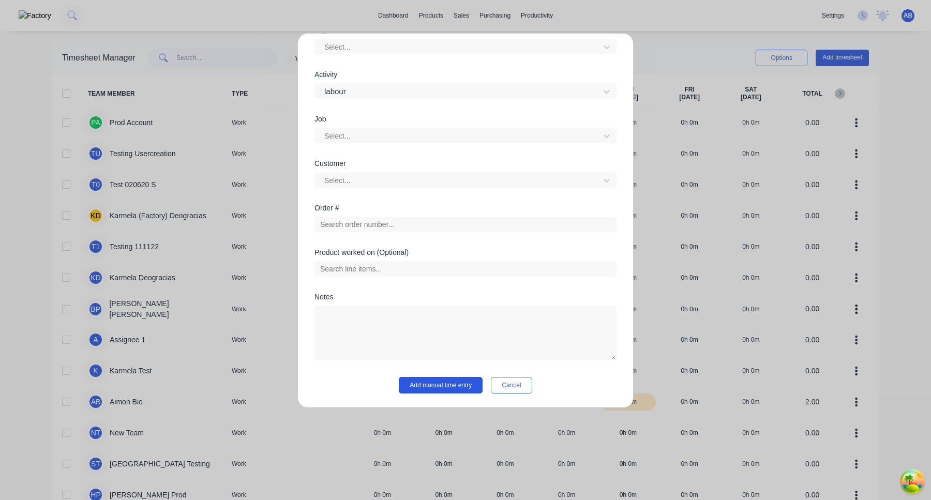
click at [457, 384] on button "Add manual time entry" at bounding box center [441, 385] width 84 height 17
click at [458, 384] on button "Add manual time entry" at bounding box center [441, 385] width 84 height 17
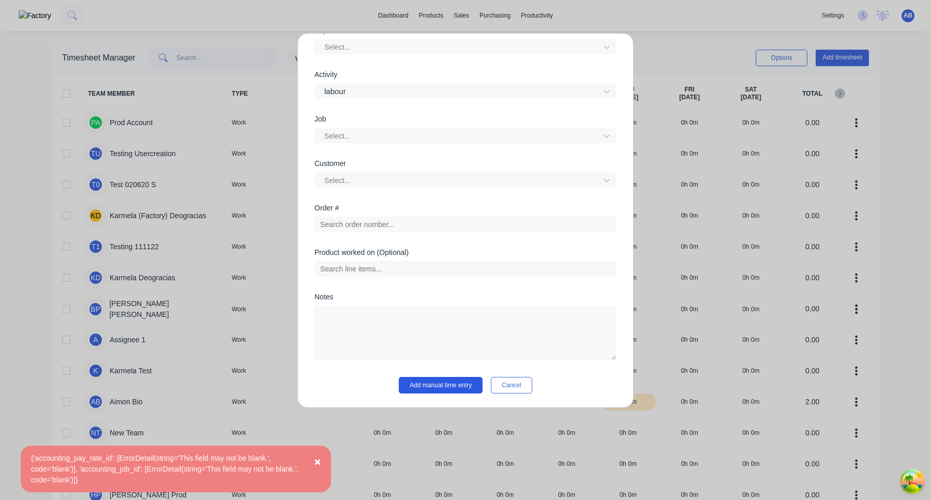
click at [458, 384] on button "Add manual time entry" at bounding box center [441, 385] width 84 height 17
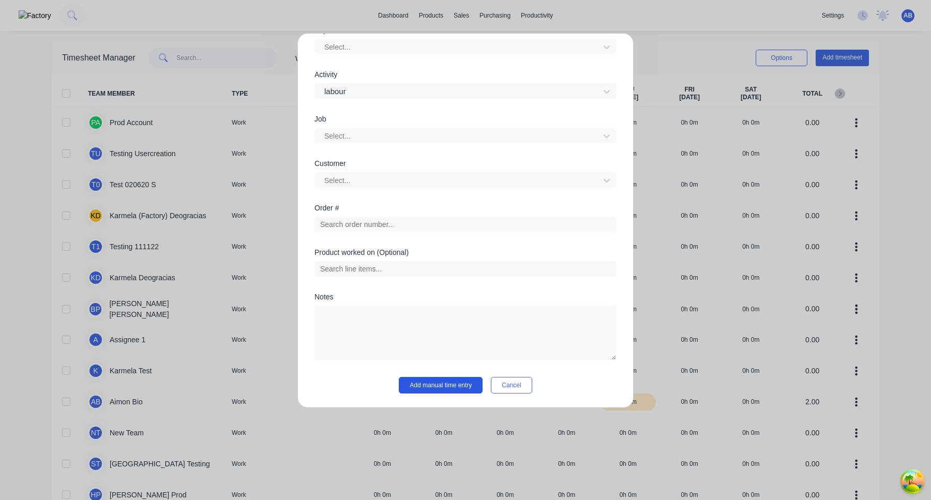
click at [447, 384] on button "Add manual time entry" at bounding box center [441, 385] width 84 height 17
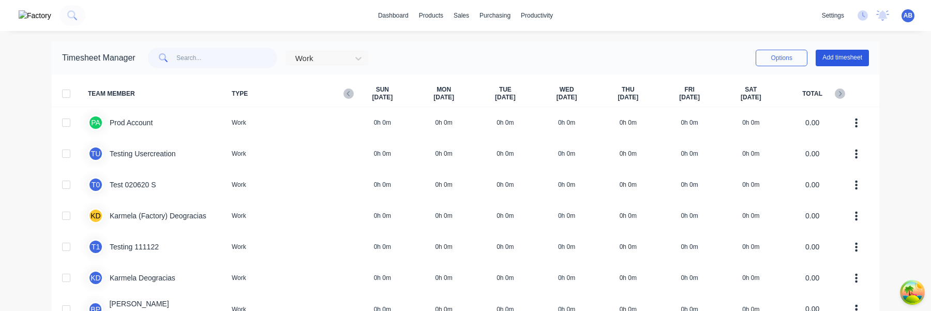
click at [834, 59] on button "Add timesheet" at bounding box center [841, 58] width 53 height 17
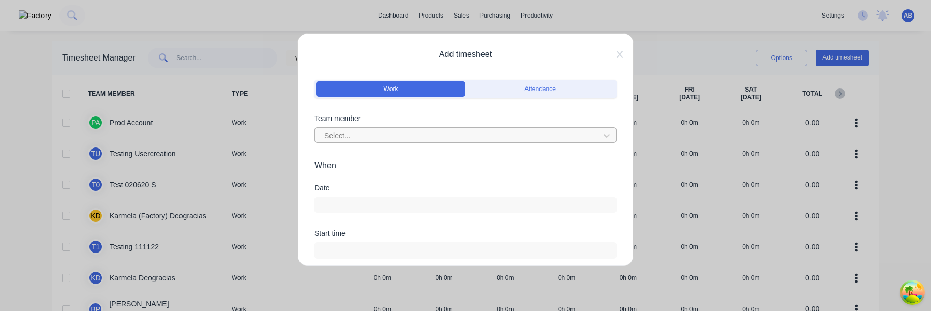
click at [486, 134] on div at bounding box center [458, 135] width 271 height 13
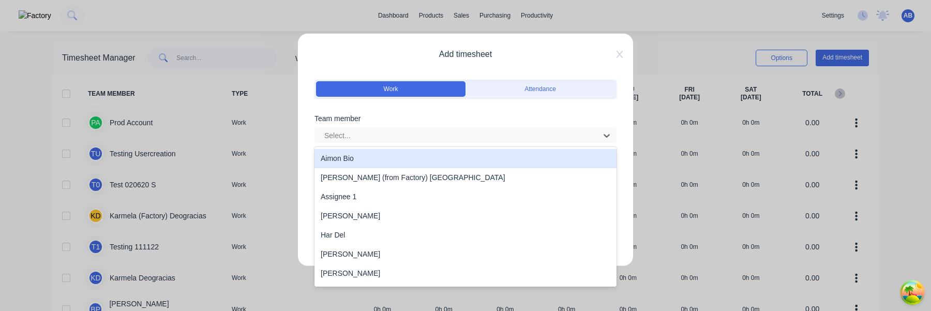
click at [468, 149] on div "Aimon Bio" at bounding box center [465, 158] width 302 height 19
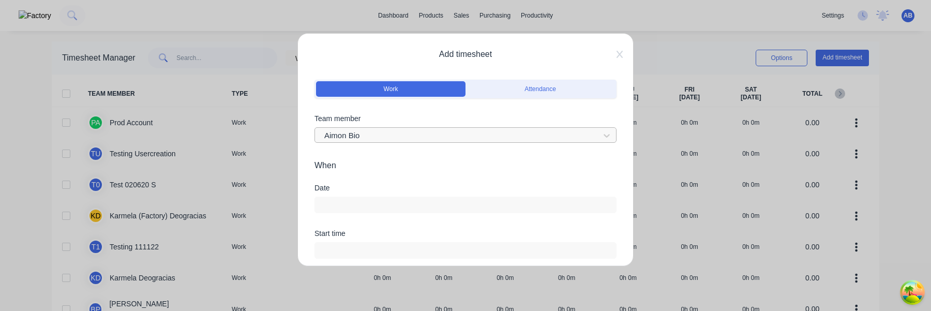
click at [520, 140] on div at bounding box center [458, 135] width 271 height 13
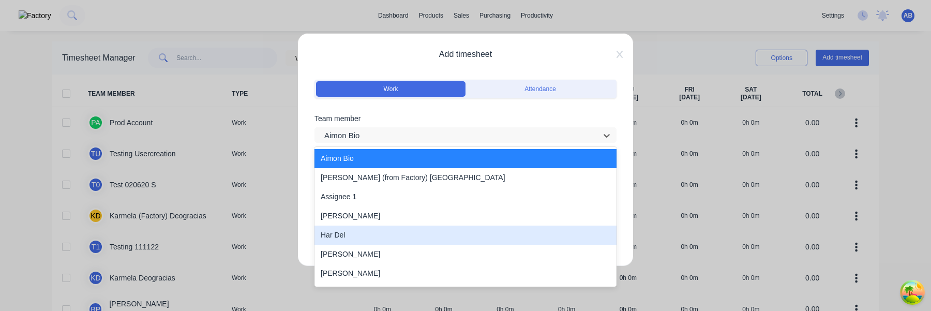
click at [434, 235] on div "Har Del" at bounding box center [465, 234] width 302 height 19
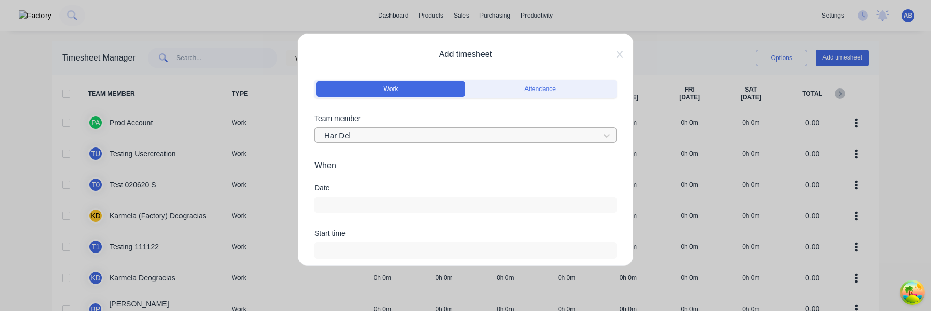
click at [547, 134] on div at bounding box center [458, 135] width 271 height 13
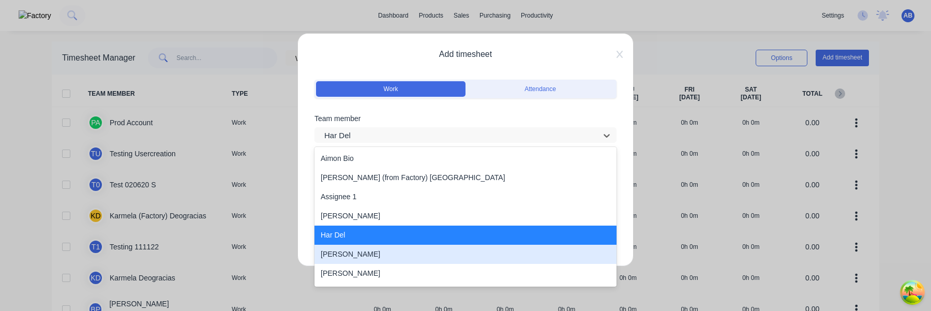
click at [393, 252] on div "Harold Prod" at bounding box center [465, 254] width 302 height 19
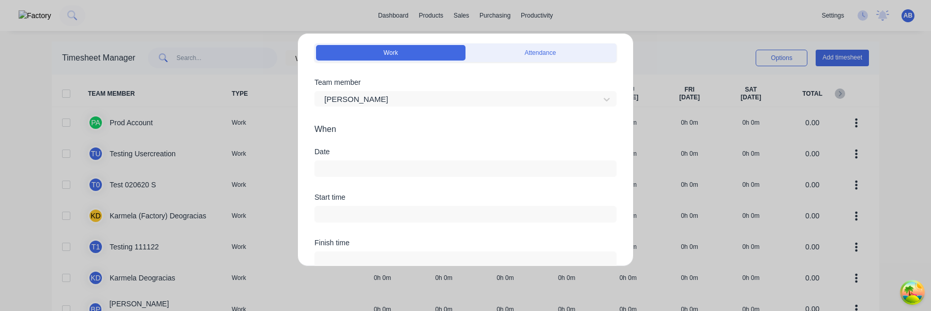
scroll to position [37, 0]
click at [427, 174] on input at bounding box center [465, 168] width 301 height 16
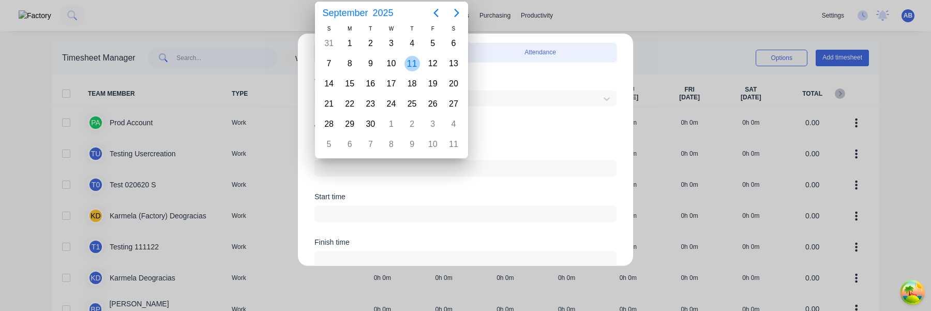
click at [414, 70] on div "11" at bounding box center [412, 64] width 16 height 16
type input "11/09/2025"
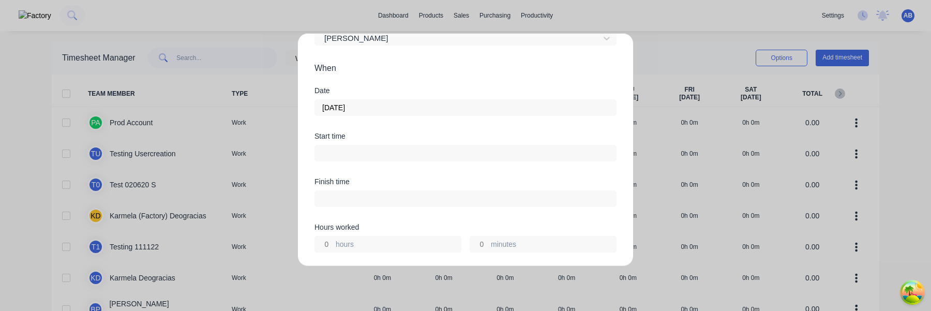
scroll to position [102, 0]
click at [324, 239] on input "hours" at bounding box center [324, 239] width 18 height 16
type input "1"
click at [377, 218] on div "Hours worked" at bounding box center [465, 221] width 302 height 7
click at [328, 240] on input "1" at bounding box center [324, 239] width 18 height 16
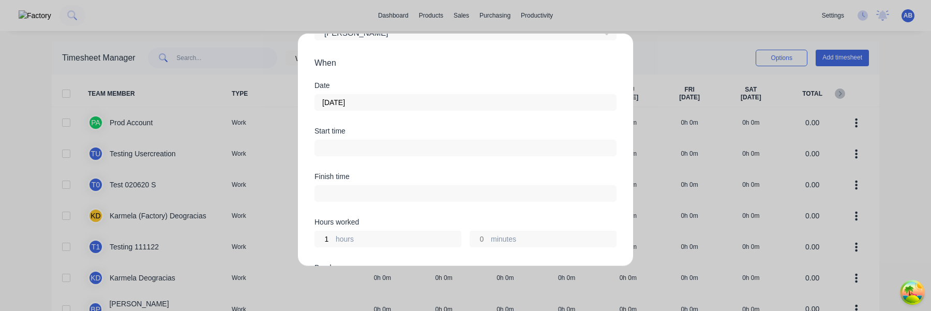
click at [371, 148] on input at bounding box center [465, 148] width 301 height 16
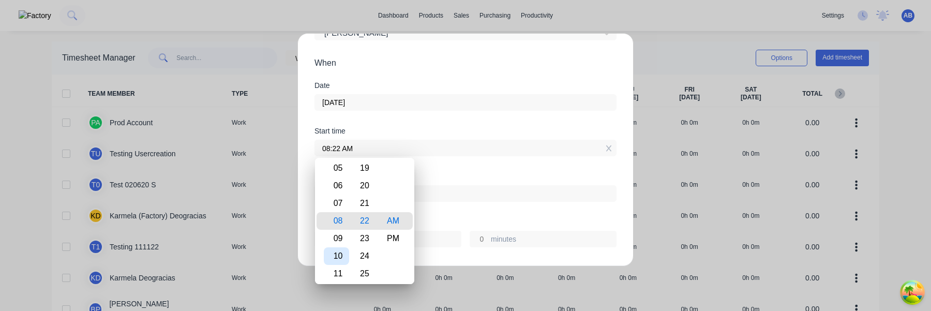
click at [338, 249] on div "10" at bounding box center [336, 256] width 25 height 18
type input "10:22 AM"
click at [450, 215] on div "Finish time" at bounding box center [465, 195] width 302 height 45
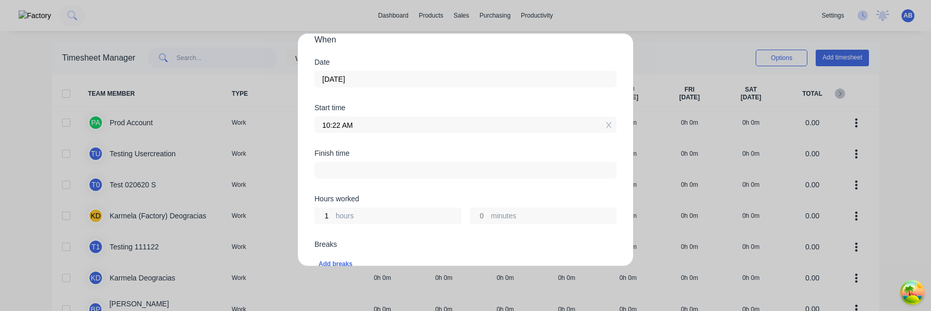
scroll to position [157, 0]
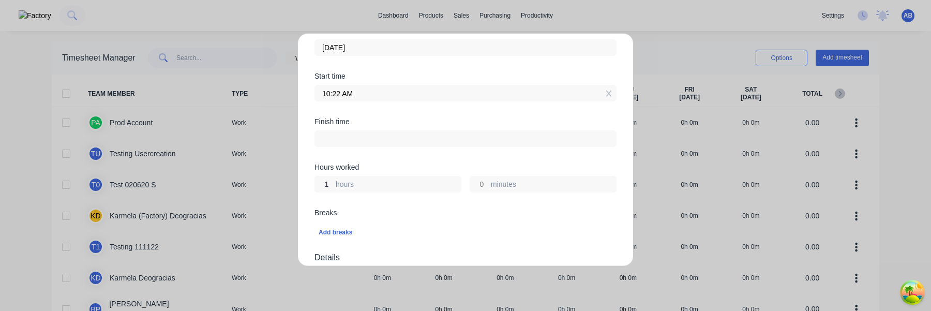
click at [328, 182] on input "1" at bounding box center [324, 184] width 18 height 16
type input "5"
type input "03:22 PM"
type input "0"
click at [411, 212] on div "Breaks" at bounding box center [465, 212] width 302 height 7
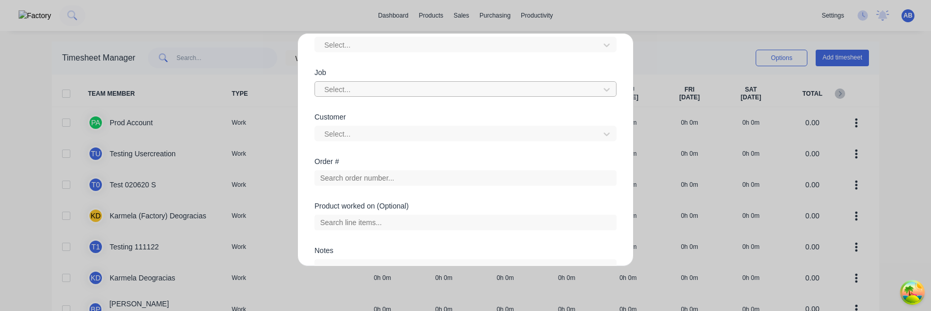
scroll to position [549, 0]
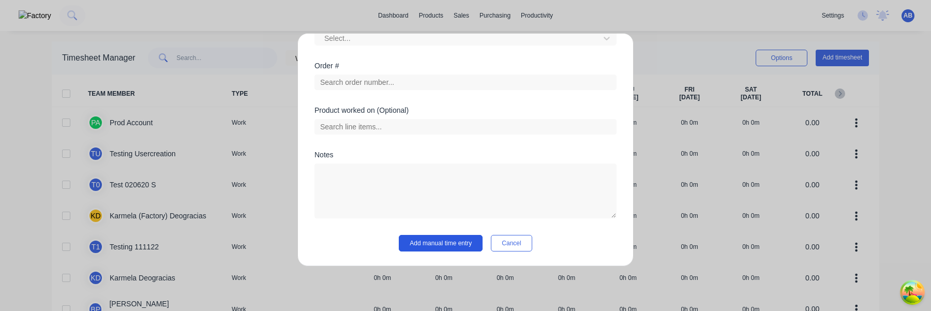
click at [443, 250] on button "Add manual time entry" at bounding box center [441, 243] width 84 height 17
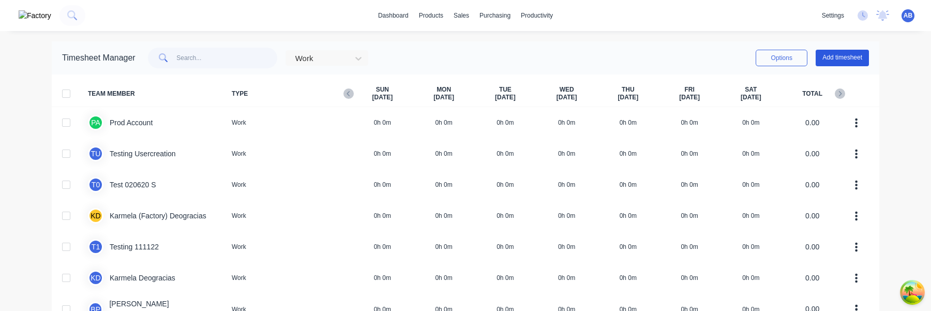
click at [850, 62] on button "Add timesheet" at bounding box center [841, 58] width 53 height 17
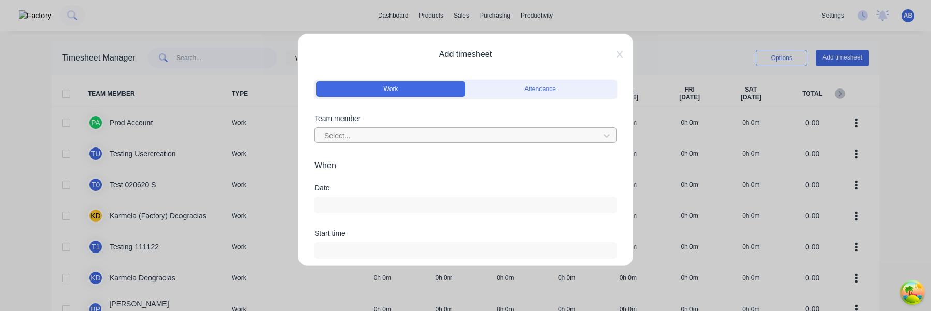
click at [494, 133] on div at bounding box center [458, 135] width 271 height 13
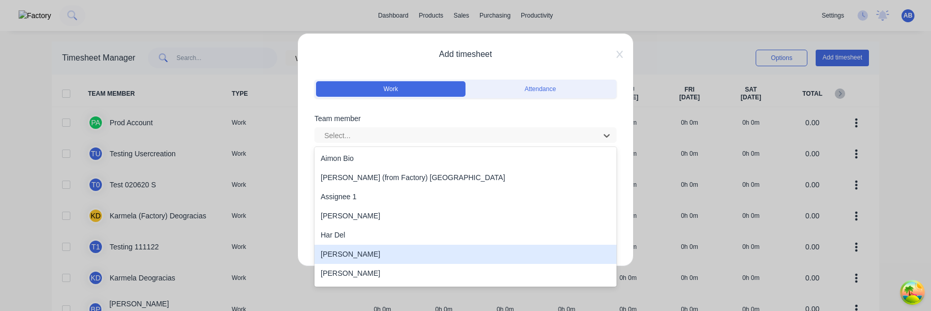
click at [392, 248] on div "Harold Prod" at bounding box center [465, 254] width 302 height 19
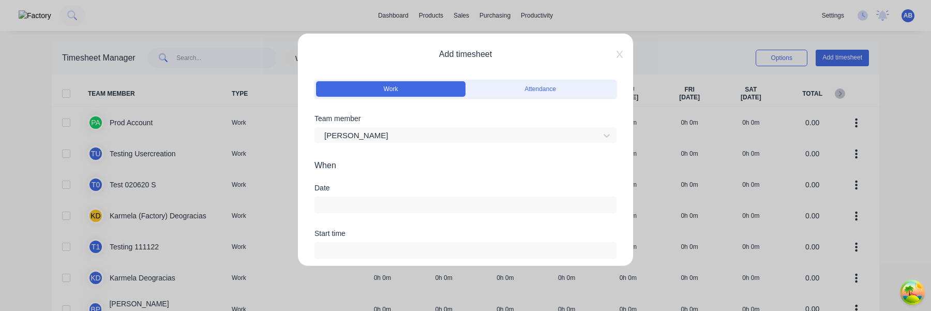
click at [389, 208] on input at bounding box center [465, 205] width 301 height 16
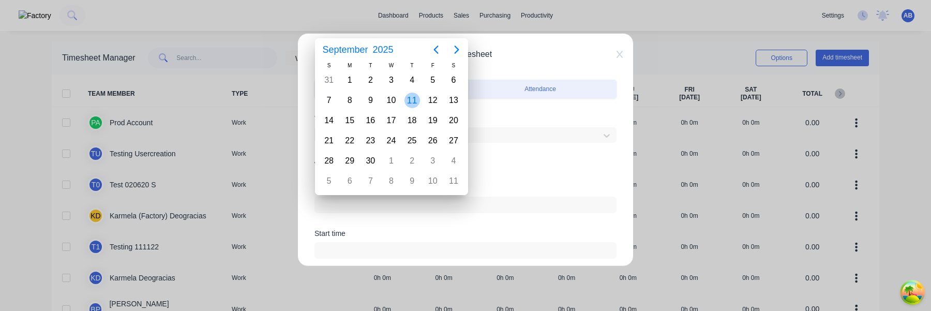
click at [414, 104] on div "11" at bounding box center [412, 101] width 16 height 16
type input "11/09/2025"
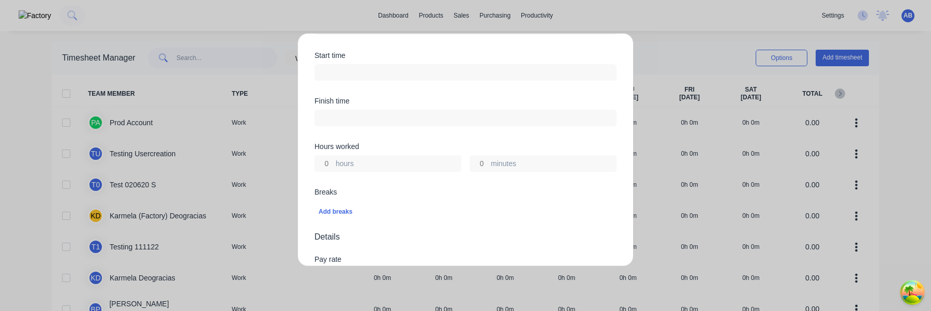
scroll to position [199, 0]
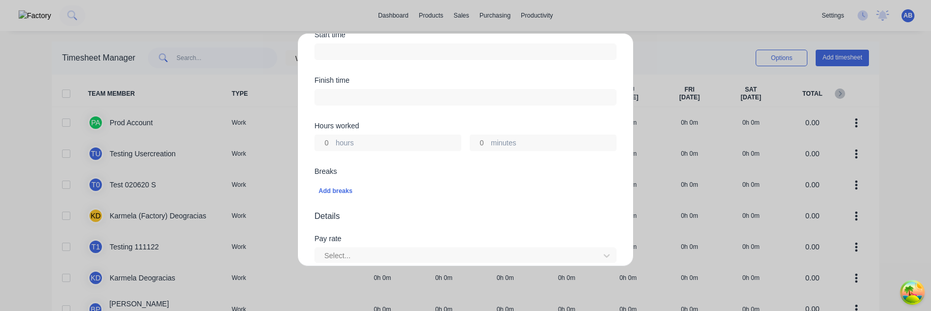
click at [330, 148] on input "hours" at bounding box center [324, 143] width 18 height 16
type input "5"
click at [389, 180] on div "Add breaks" at bounding box center [465, 191] width 302 height 22
click at [388, 104] on div "Start time" at bounding box center [465, 97] width 302 height 45
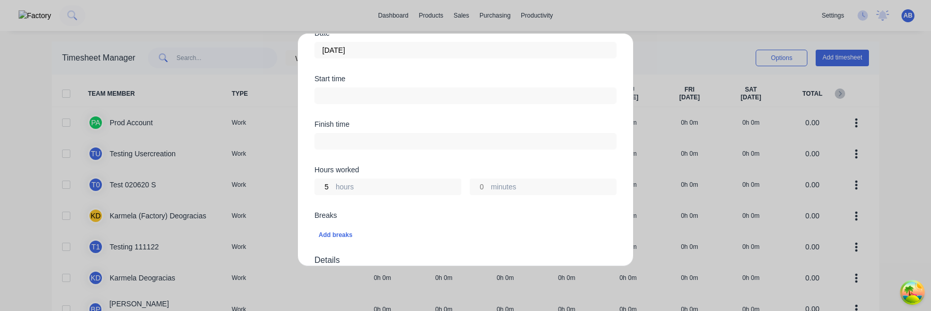
click at [388, 97] on input at bounding box center [465, 96] width 301 height 16
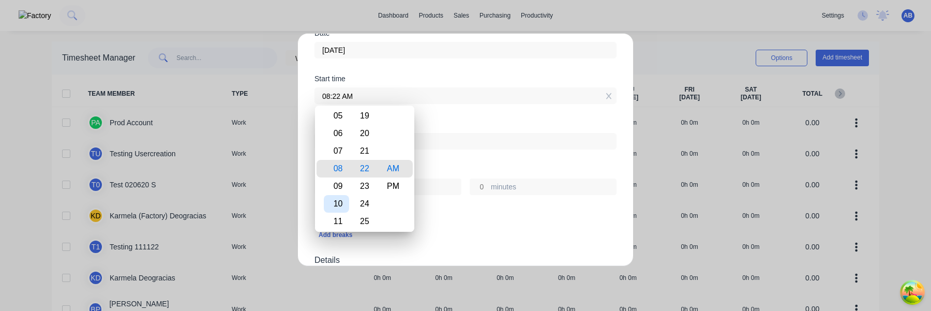
click at [341, 201] on div "10" at bounding box center [336, 204] width 25 height 18
type input "10:22 AM"
click at [435, 213] on div "Breaks" at bounding box center [465, 214] width 302 height 7
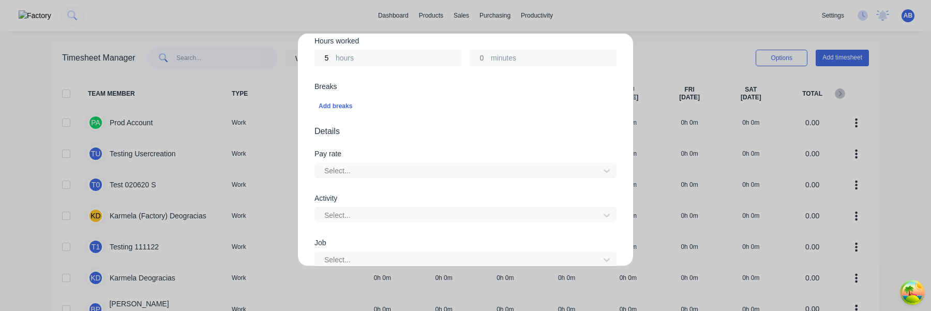
click at [439, 135] on span "Details" at bounding box center [465, 131] width 302 height 12
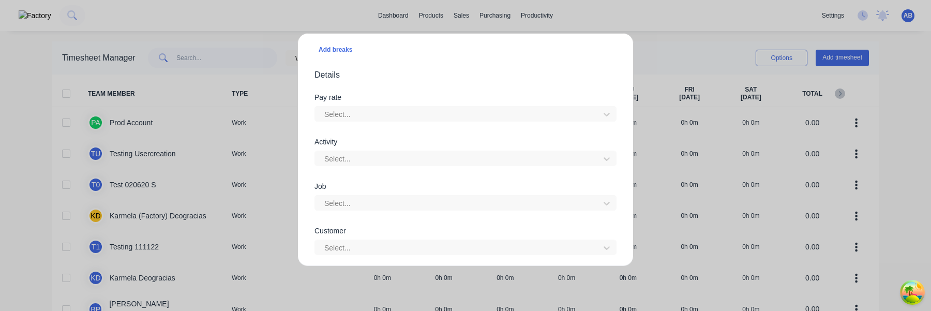
scroll to position [361, 0]
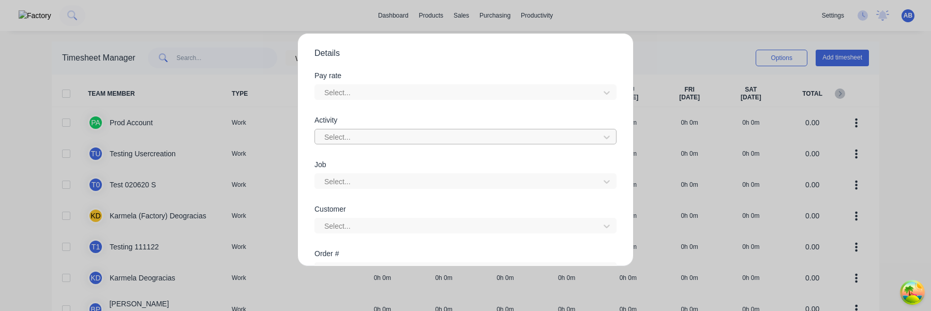
click at [431, 141] on div at bounding box center [458, 137] width 271 height 13
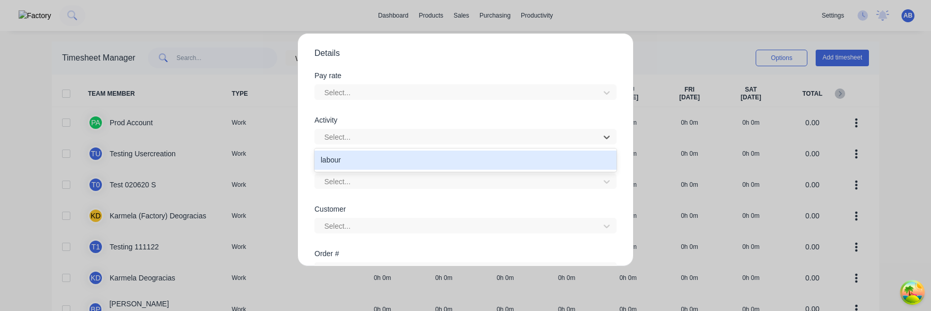
click at [421, 155] on div "labour" at bounding box center [465, 159] width 302 height 19
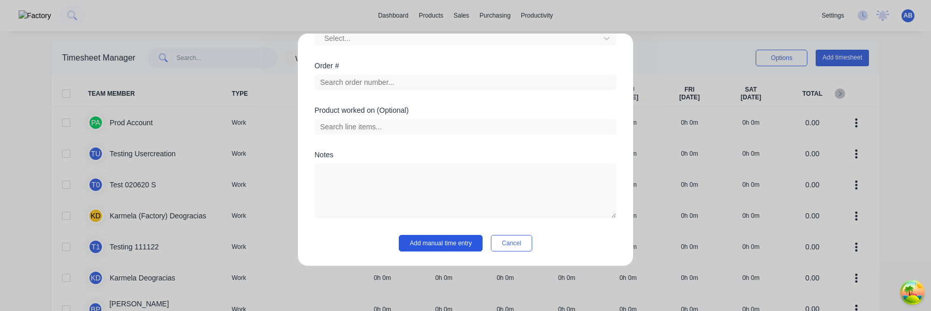
click at [455, 249] on button "Add manual time entry" at bounding box center [441, 243] width 84 height 17
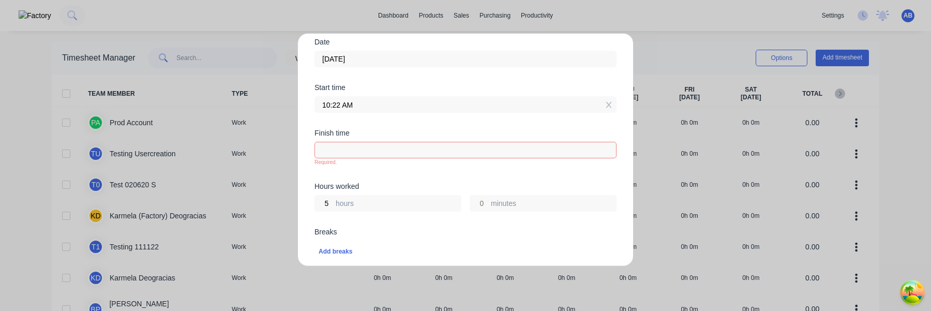
scroll to position [167, 0]
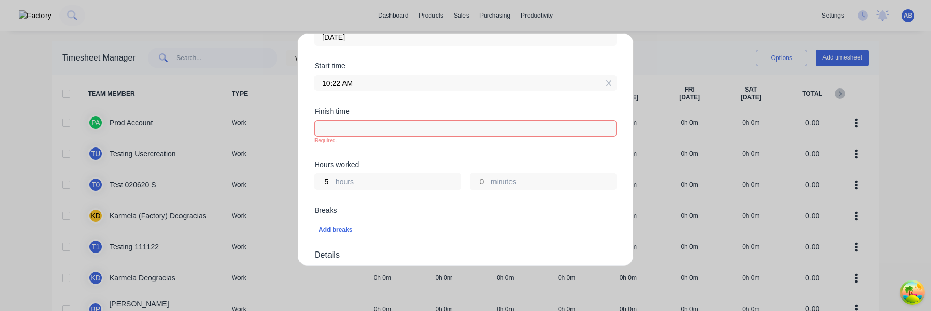
click at [426, 131] on input at bounding box center [465, 128] width 301 height 16
type input "08:22 AM"
type input "22"
type input "0"
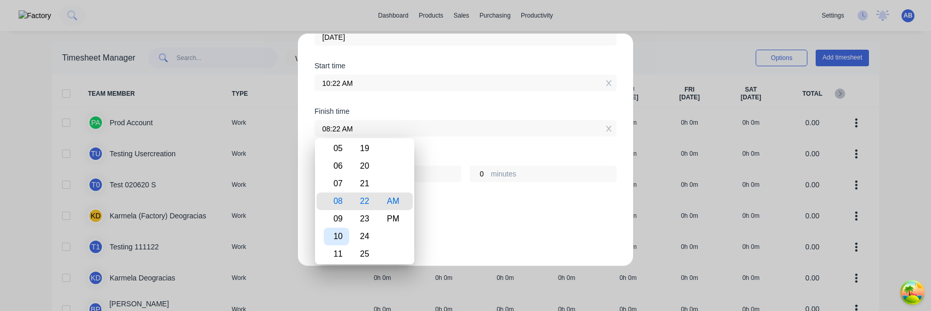
click at [338, 237] on div "10" at bounding box center [336, 236] width 25 height 18
type input "10:22 AM"
click at [484, 218] on div "Add breaks" at bounding box center [465, 221] width 294 height 13
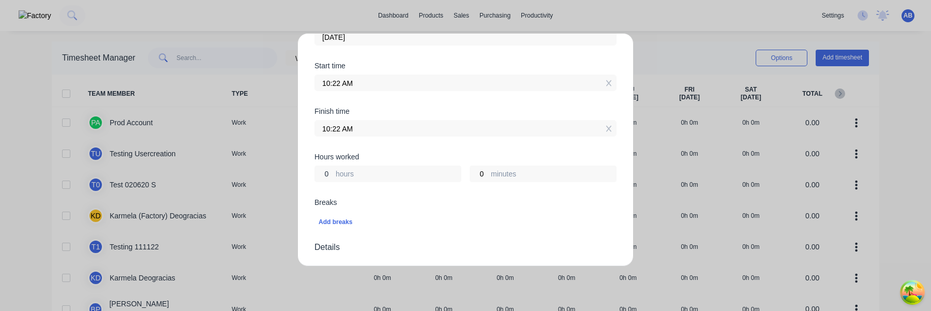
click at [325, 174] on input "0" at bounding box center [324, 174] width 18 height 16
type input "30"
type input "04:22 PM"
type input "6"
click at [405, 205] on div "Breaks" at bounding box center [465, 202] width 302 height 7
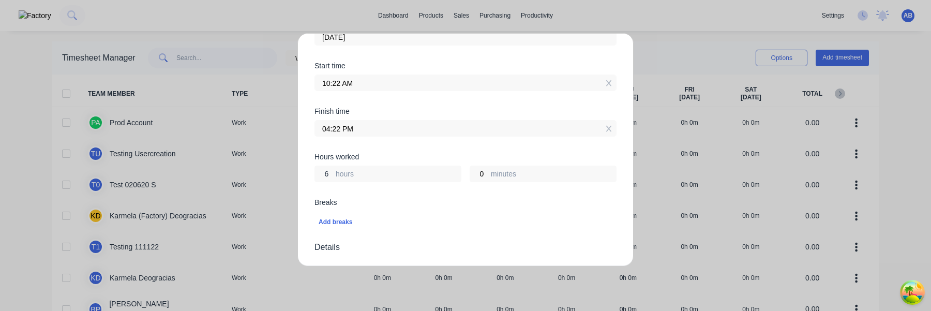
click at [331, 177] on input "6" at bounding box center [324, 174] width 18 height 16
click at [395, 205] on div "Breaks" at bounding box center [465, 202] width 302 height 7
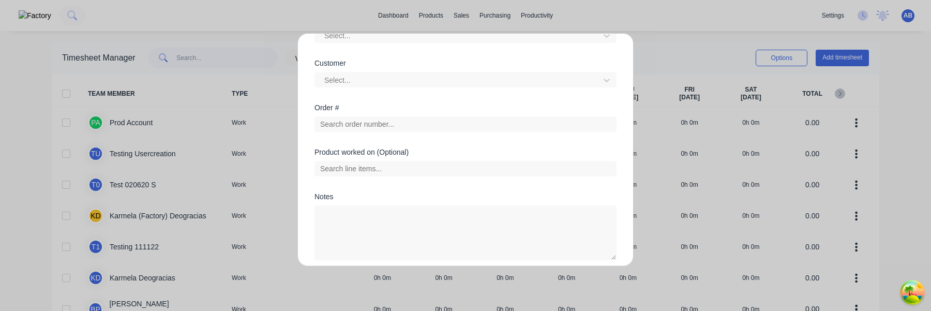
scroll to position [549, 0]
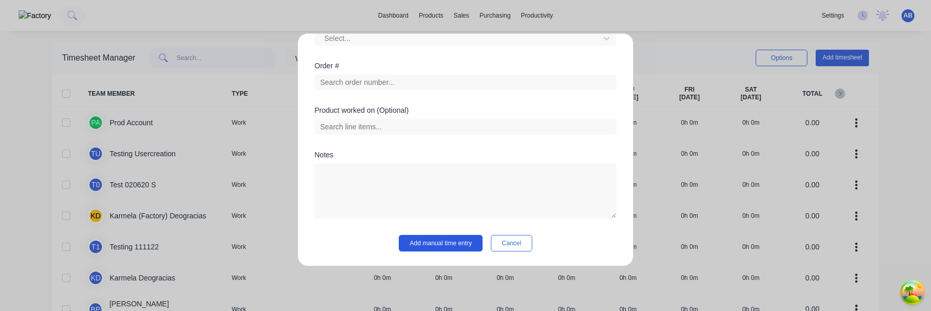
click at [438, 239] on button "Add manual time entry" at bounding box center [441, 243] width 84 height 17
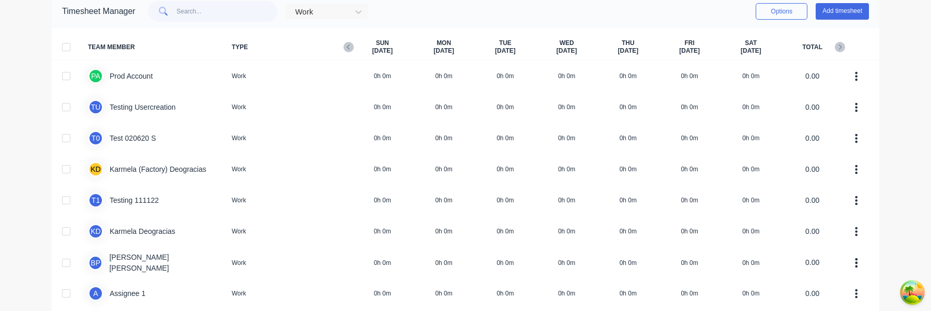
scroll to position [48, 0]
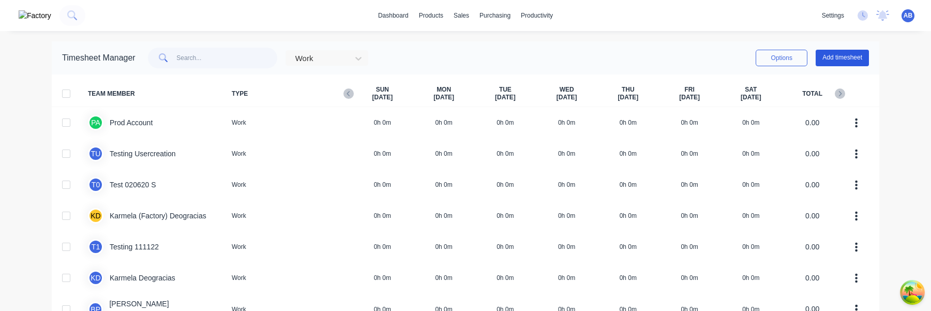
click at [847, 56] on button "Add timesheet" at bounding box center [841, 58] width 53 height 17
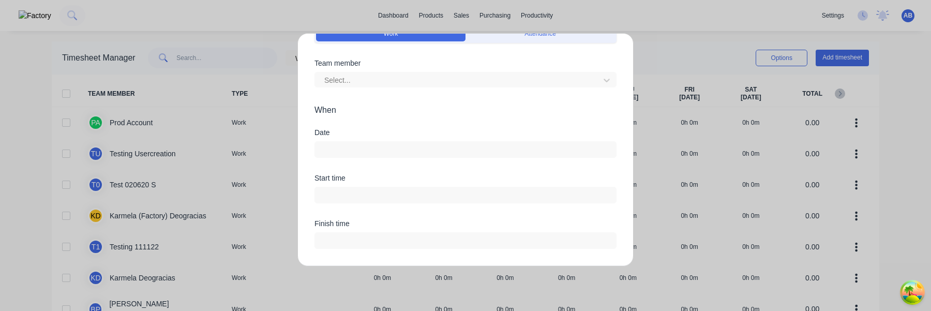
scroll to position [18, 0]
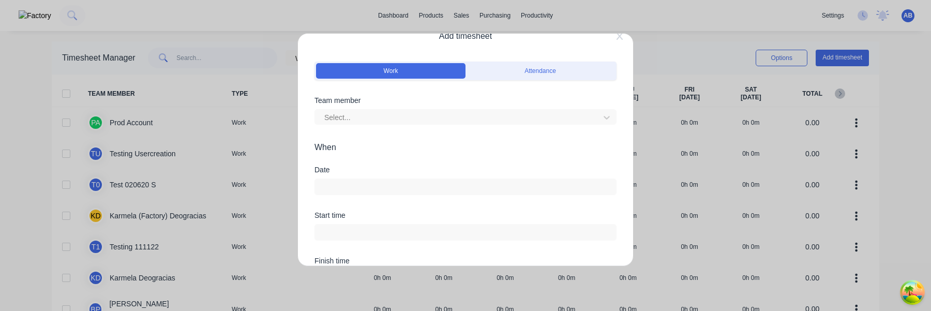
click at [431, 107] on div "Select..." at bounding box center [465, 115] width 302 height 18
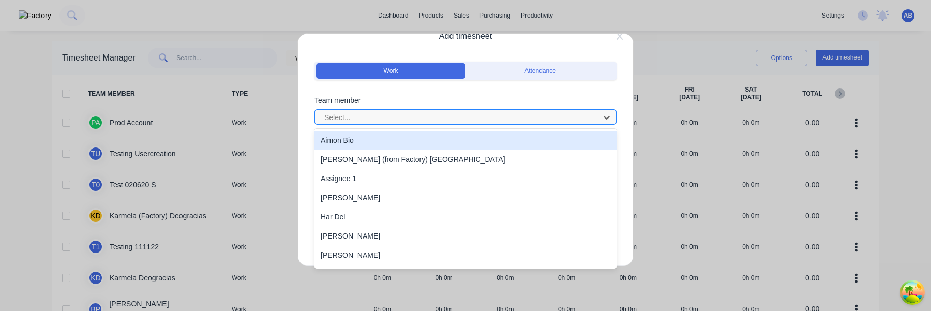
click at [424, 115] on div at bounding box center [458, 117] width 271 height 13
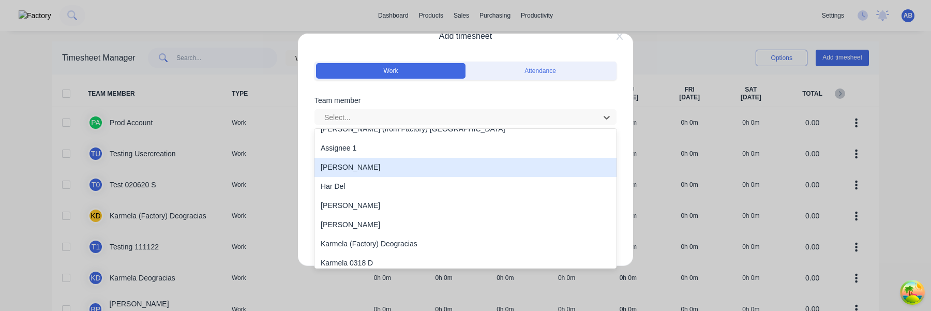
scroll to position [31, 0]
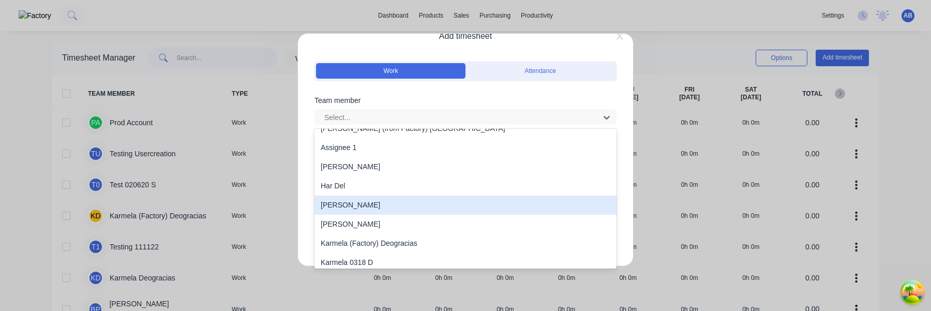
click at [397, 196] on div "Harold Prod" at bounding box center [465, 204] width 302 height 19
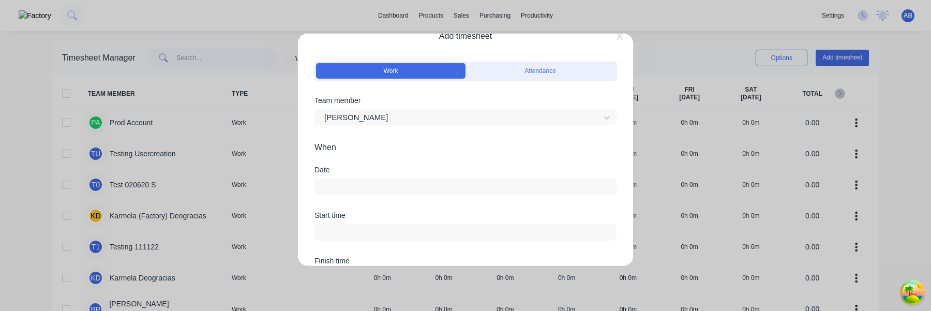
scroll to position [42, 0]
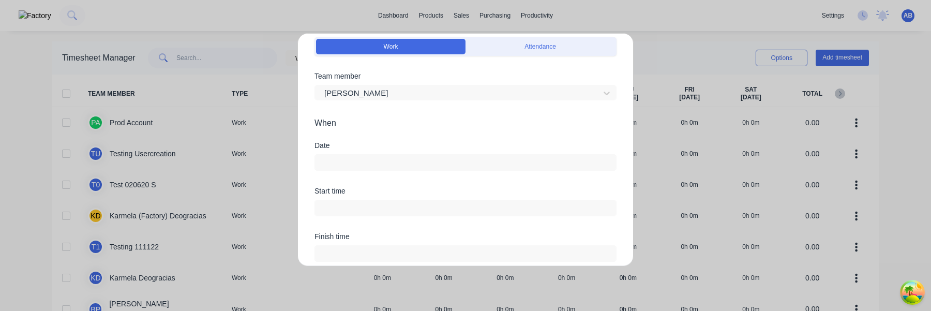
click at [391, 169] on input at bounding box center [465, 163] width 301 height 16
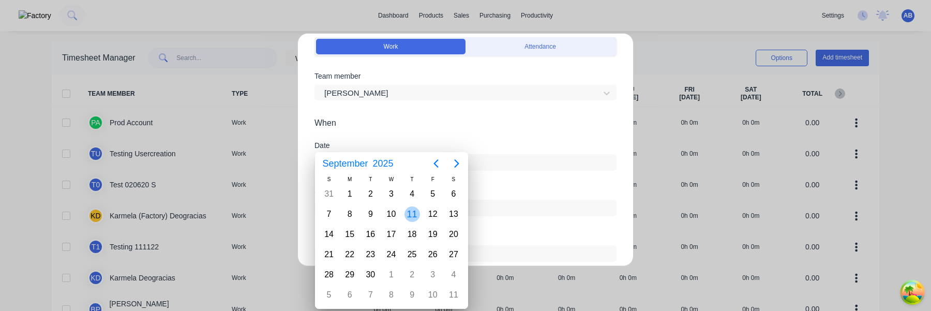
click at [408, 210] on div "11" at bounding box center [412, 214] width 16 height 16
type input "11/09/2025"
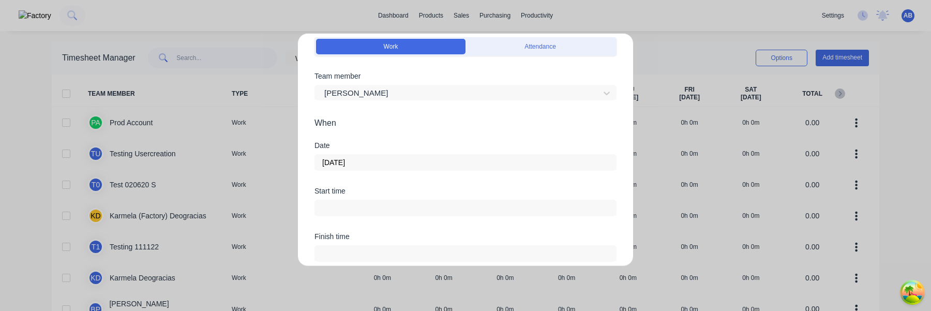
click at [403, 206] on input at bounding box center [465, 208] width 301 height 16
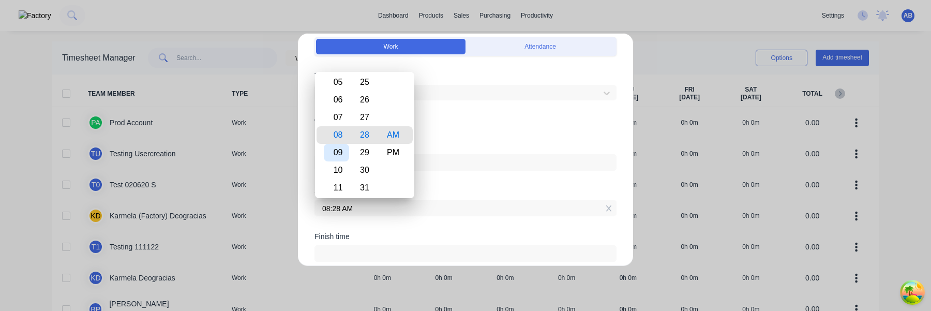
click at [338, 156] on div "09" at bounding box center [336, 153] width 25 height 18
type input "09:28 AM"
click at [436, 178] on div "Date 11/09/2025" at bounding box center [465, 164] width 302 height 45
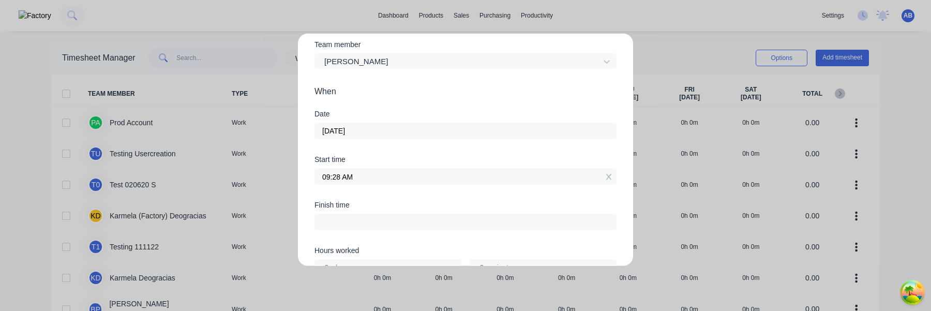
scroll to position [116, 0]
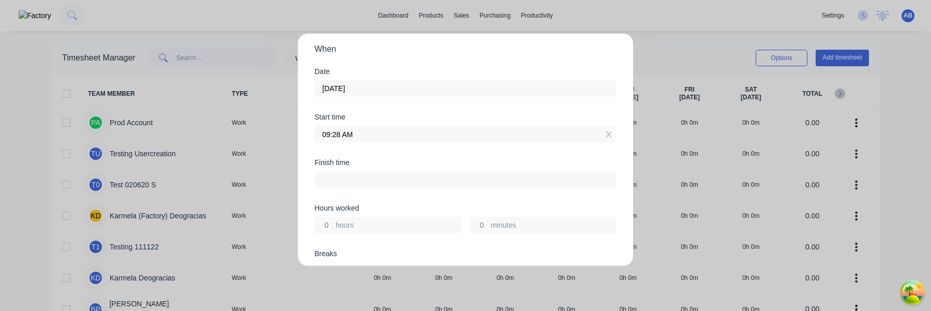
click at [325, 218] on input "hours" at bounding box center [324, 225] width 18 height 16
type input "3"
type input "12:28 PM"
type input "0"
click at [370, 200] on div "Finish time 12:28 PM" at bounding box center [465, 181] width 302 height 45
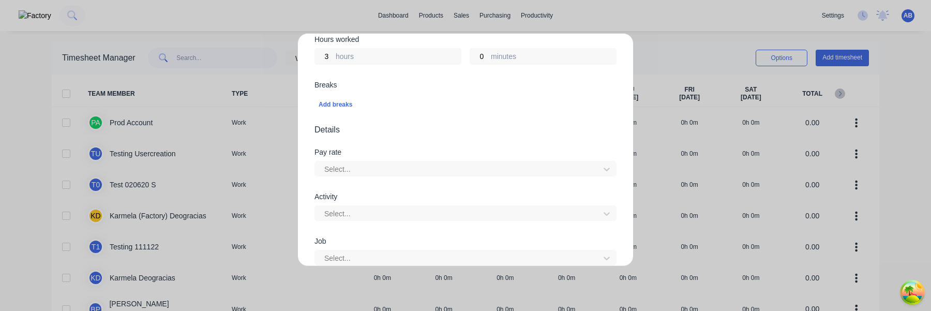
scroll to position [382, 0]
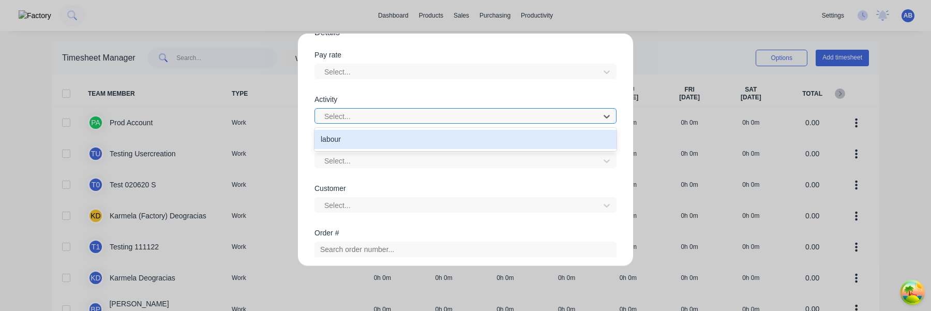
click at [386, 119] on div at bounding box center [458, 116] width 271 height 13
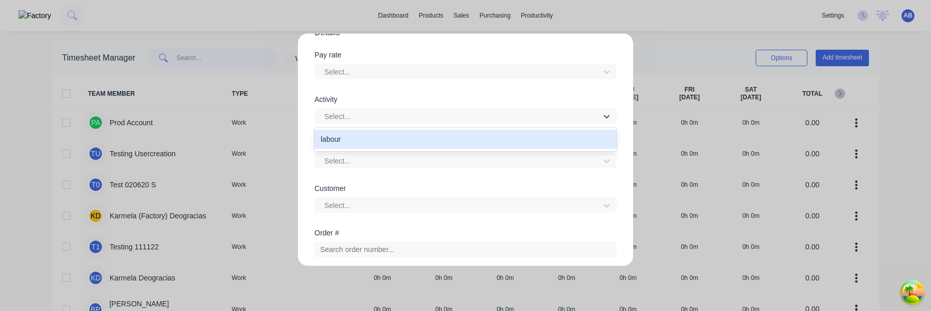
click at [380, 141] on div "labour" at bounding box center [465, 139] width 302 height 19
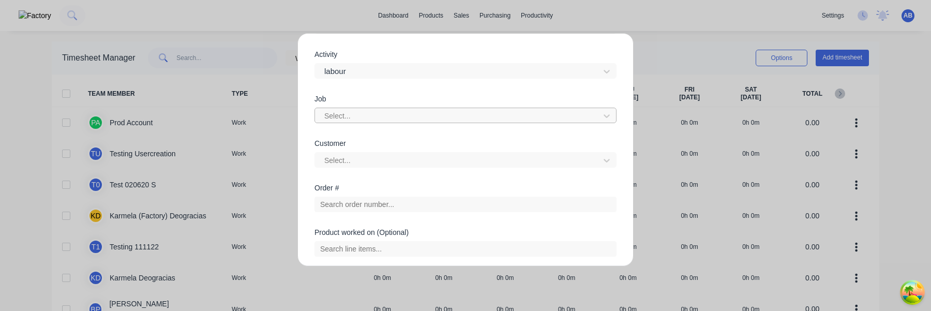
scroll to position [549, 0]
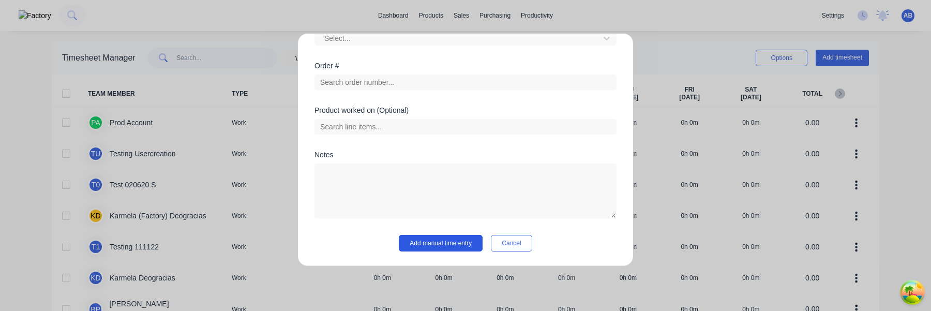
click at [434, 246] on button "Add manual time entry" at bounding box center [441, 243] width 84 height 17
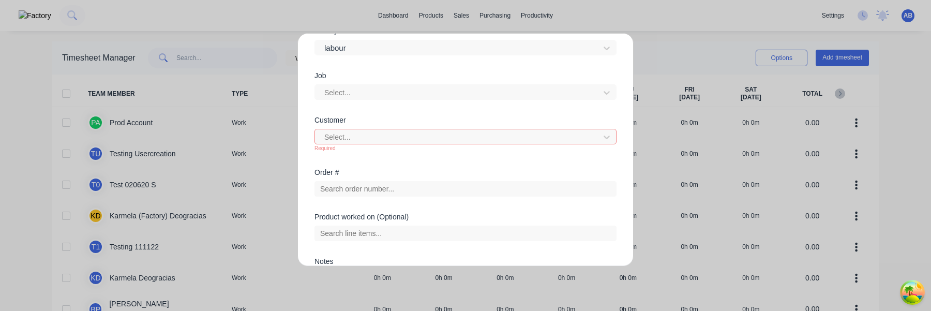
scroll to position [372, 0]
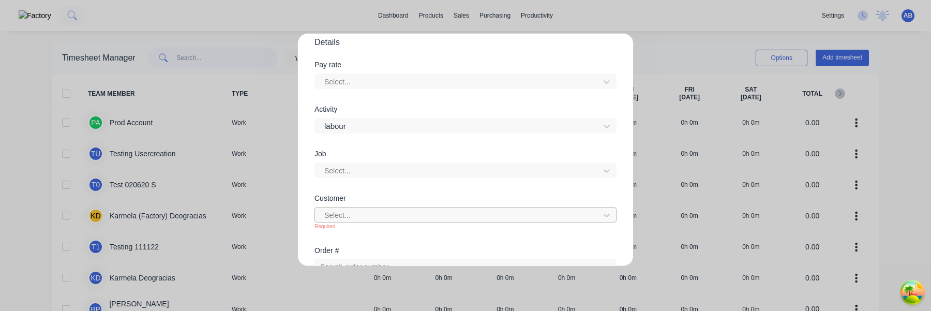
click at [394, 216] on div at bounding box center [458, 215] width 271 height 13
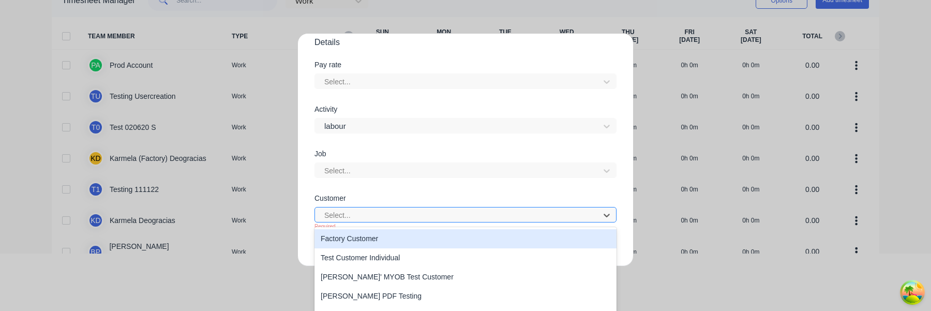
scroll to position [59, 0]
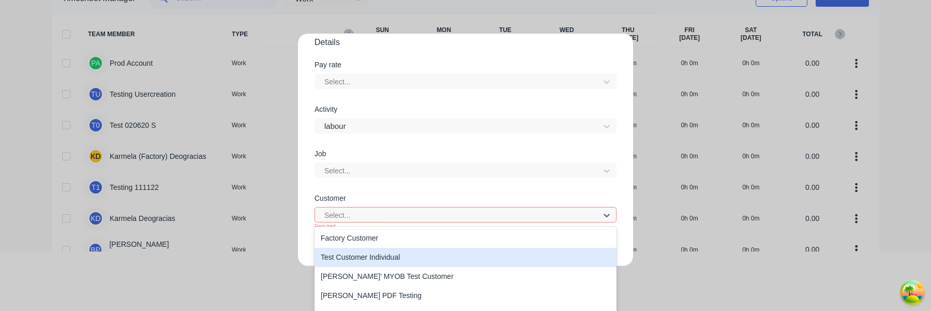
click at [383, 261] on div "Test Customer Individual" at bounding box center [465, 257] width 302 height 19
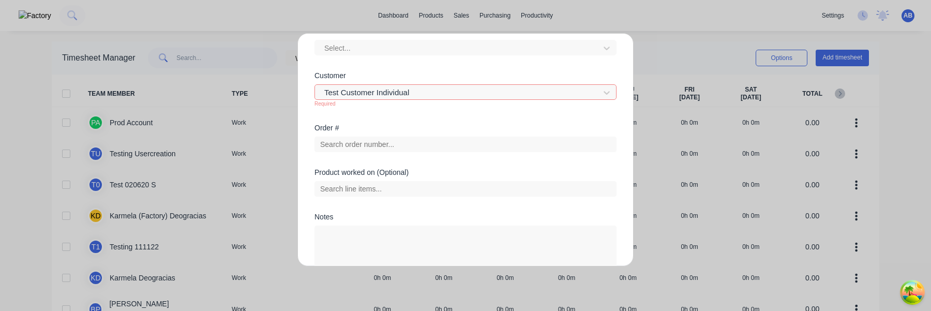
scroll to position [557, 0]
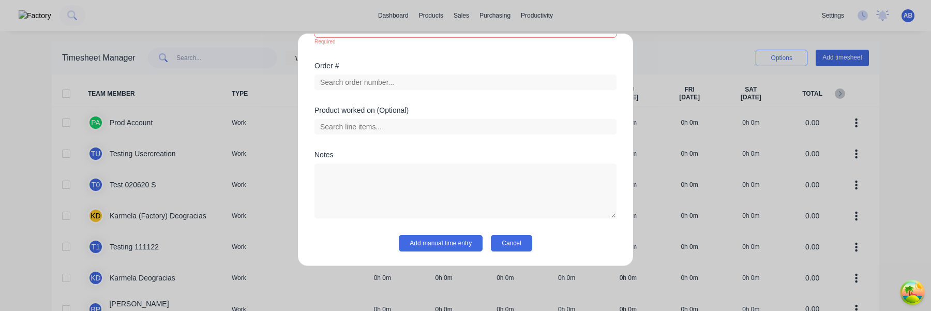
click at [507, 247] on button "Cancel" at bounding box center [511, 243] width 41 height 17
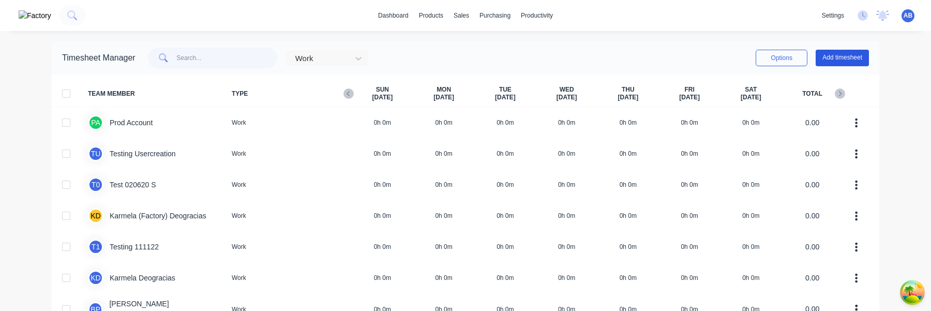
click at [838, 58] on button "Add timesheet" at bounding box center [841, 58] width 53 height 17
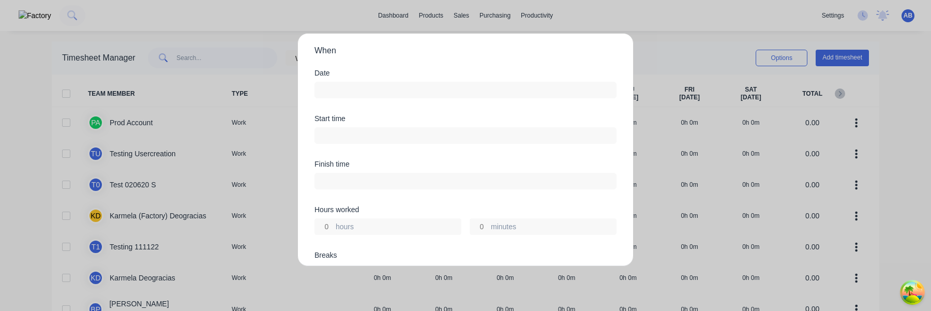
scroll to position [33, 0]
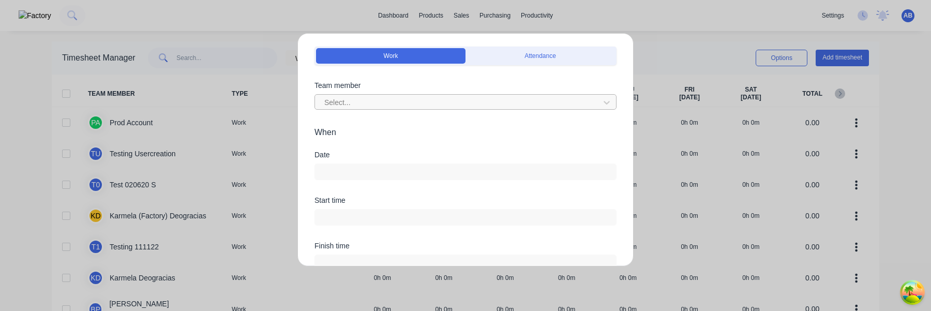
click at [395, 102] on div at bounding box center [458, 102] width 271 height 13
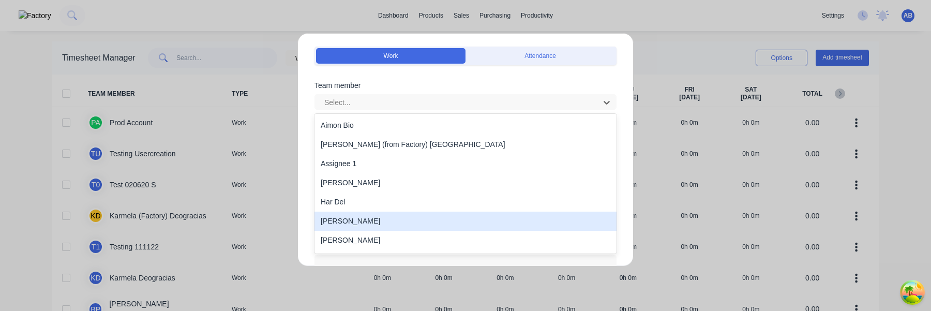
click at [377, 221] on div "Harold Prod" at bounding box center [465, 220] width 302 height 19
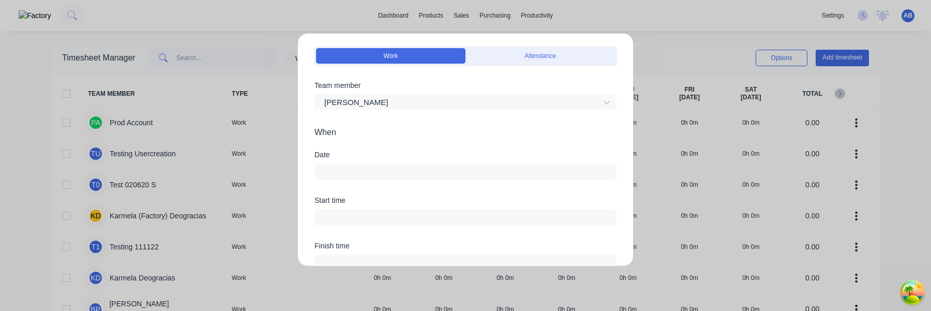
click at [371, 176] on input at bounding box center [465, 172] width 301 height 16
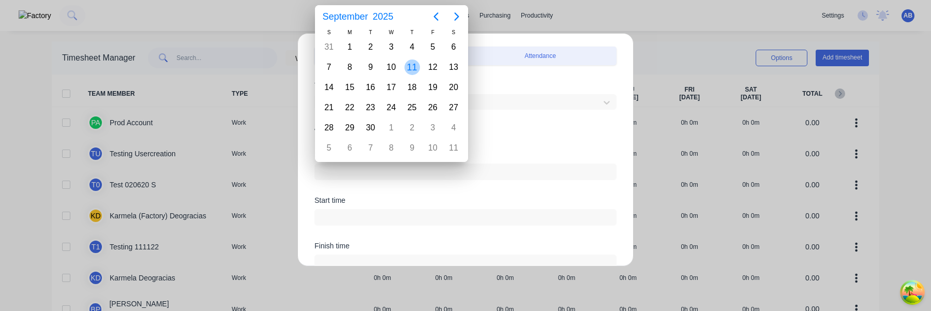
click at [413, 67] on div "11" at bounding box center [412, 67] width 16 height 16
type input "11/09/2025"
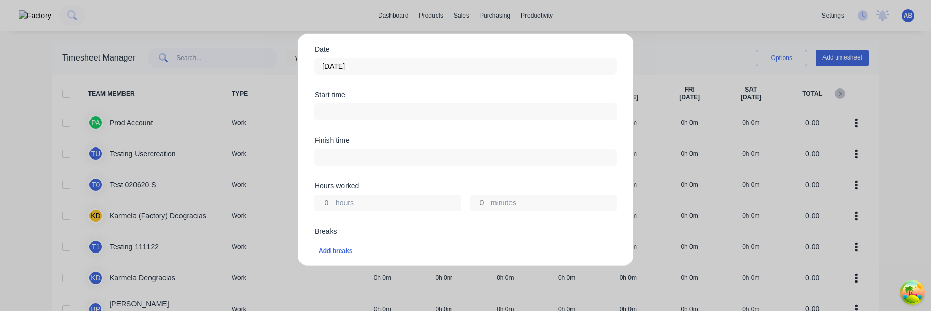
scroll to position [120, 0]
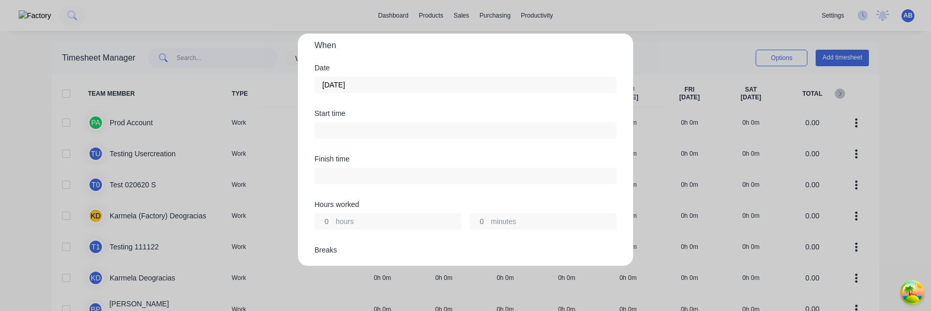
click at [380, 127] on input at bounding box center [465, 131] width 301 height 16
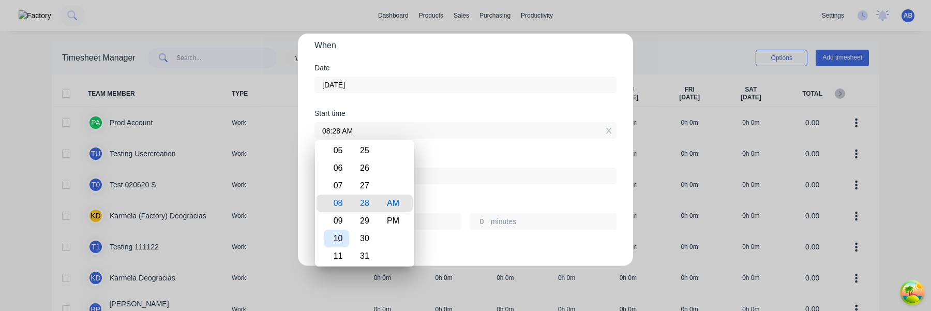
click at [342, 239] on div "10" at bounding box center [336, 239] width 25 height 18
type input "10:28 AM"
click at [460, 193] on div "Finish time" at bounding box center [465, 177] width 302 height 45
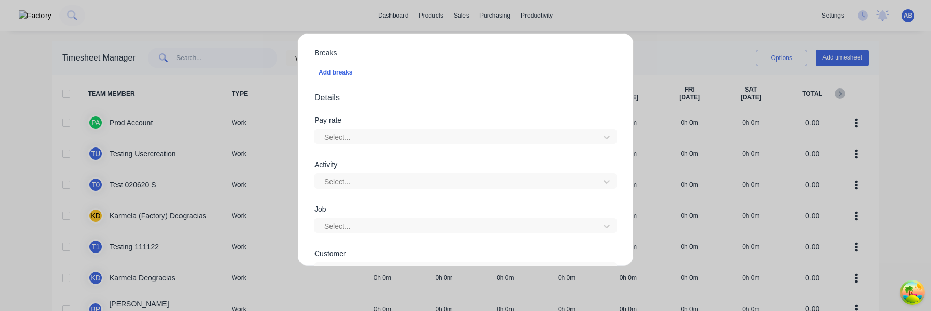
scroll to position [339, 0]
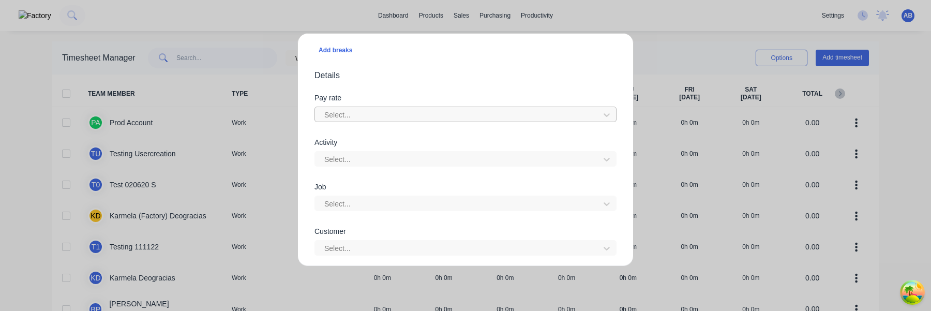
click at [370, 113] on div at bounding box center [458, 115] width 271 height 13
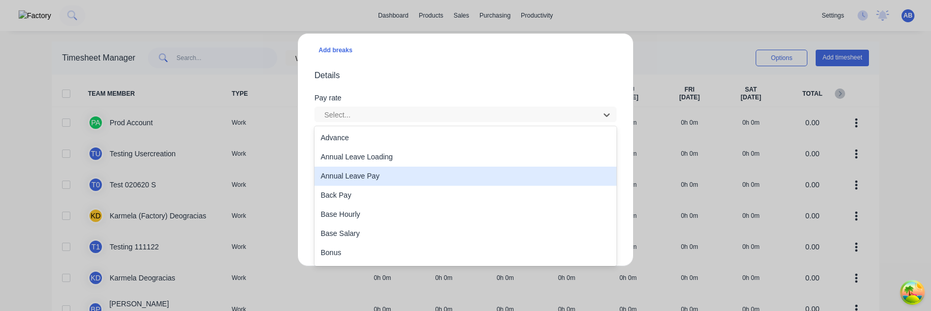
click at [361, 182] on div "Annual Leave Pay" at bounding box center [465, 175] width 302 height 19
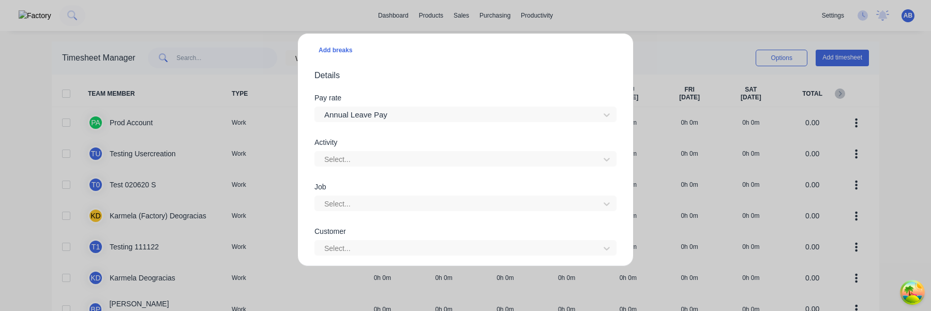
click at [373, 212] on div "Job Select..." at bounding box center [465, 205] width 302 height 44
click at [373, 204] on div at bounding box center [458, 203] width 271 height 13
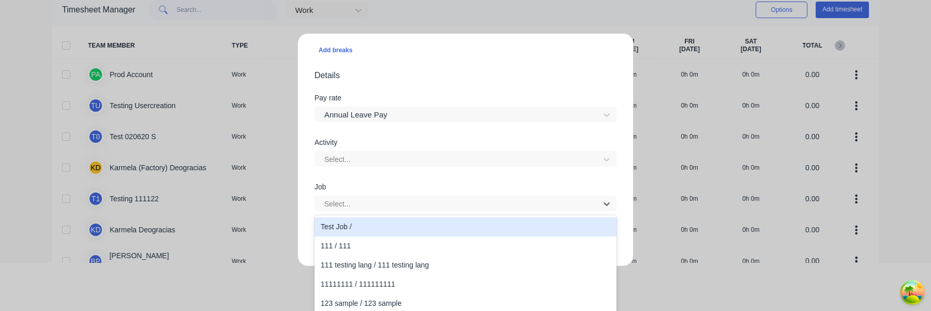
scroll to position [0, 0]
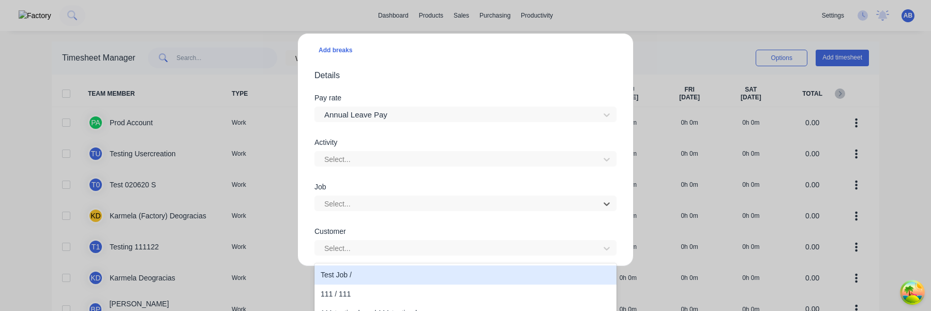
click at [389, 181] on div "Activity Select..." at bounding box center [465, 161] width 302 height 44
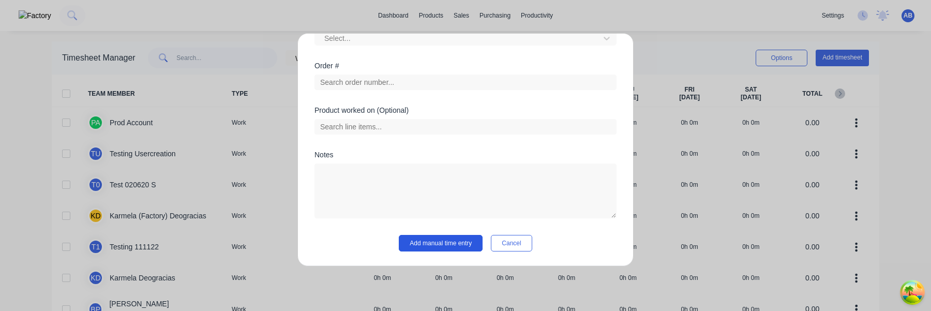
click at [437, 247] on button "Add manual time entry" at bounding box center [441, 243] width 84 height 17
click at [437, 243] on button "Add manual time entry" at bounding box center [441, 243] width 84 height 17
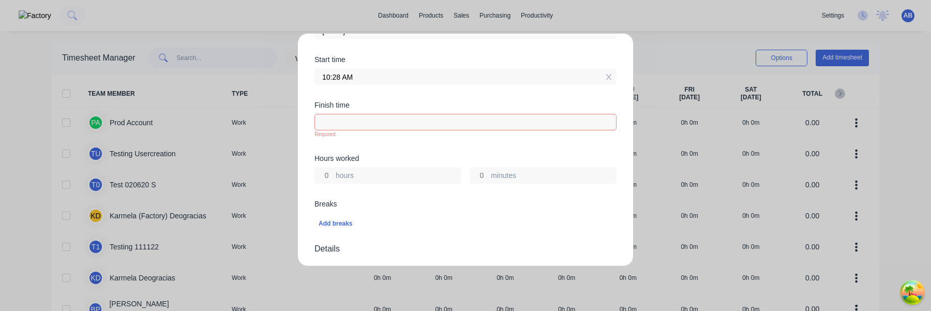
scroll to position [164, 0]
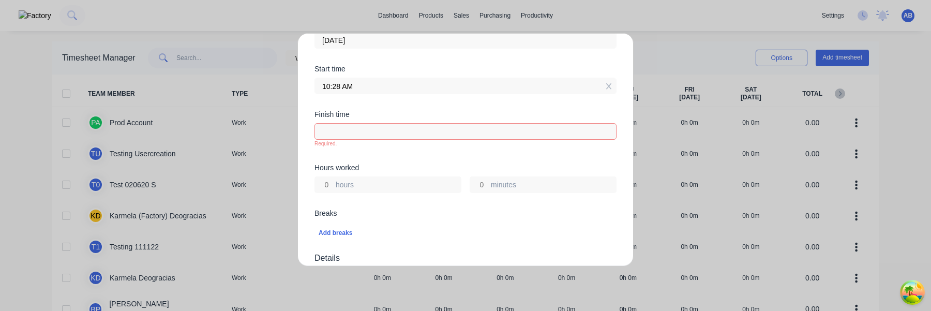
click at [393, 133] on input at bounding box center [465, 132] width 301 height 16
type input "08:29 AM"
type input "22"
type input "1"
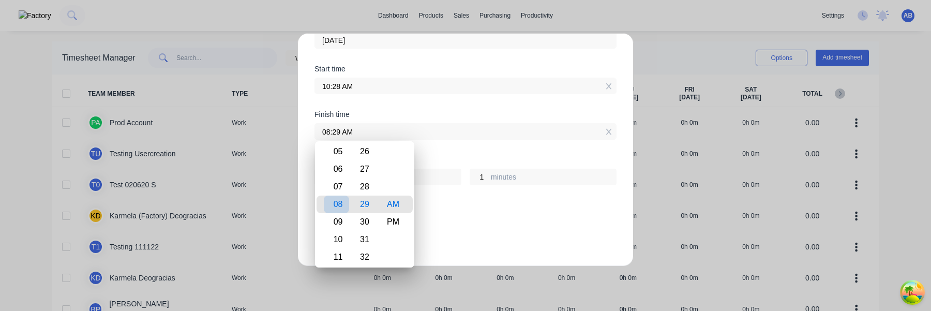
click at [334, 204] on div "08" at bounding box center [336, 204] width 25 height 18
click at [466, 216] on div "Add breaks" at bounding box center [465, 225] width 302 height 22
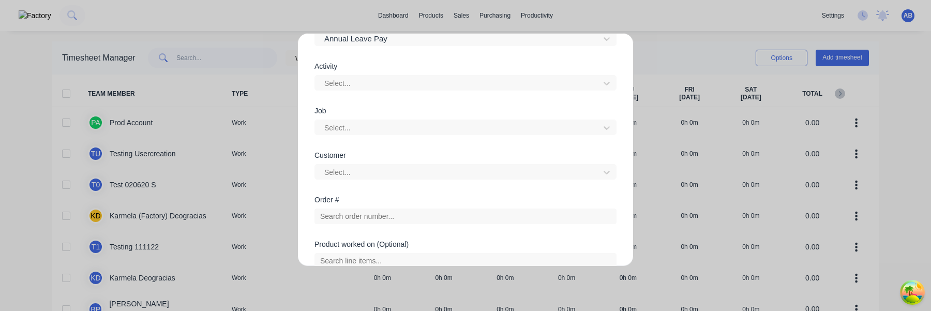
scroll to position [549, 0]
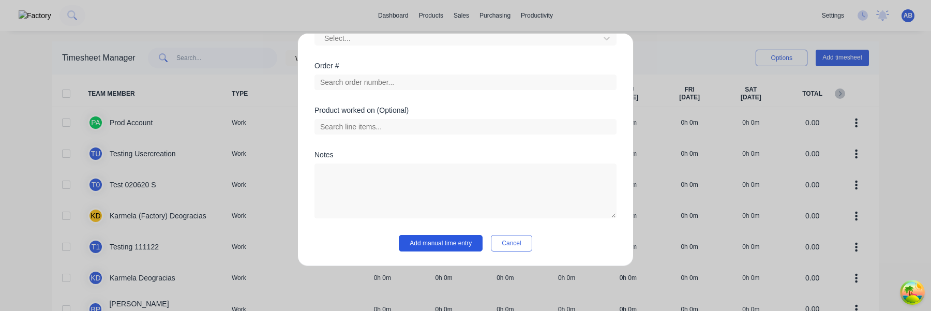
click at [452, 243] on button "Add manual time entry" at bounding box center [441, 243] width 84 height 17
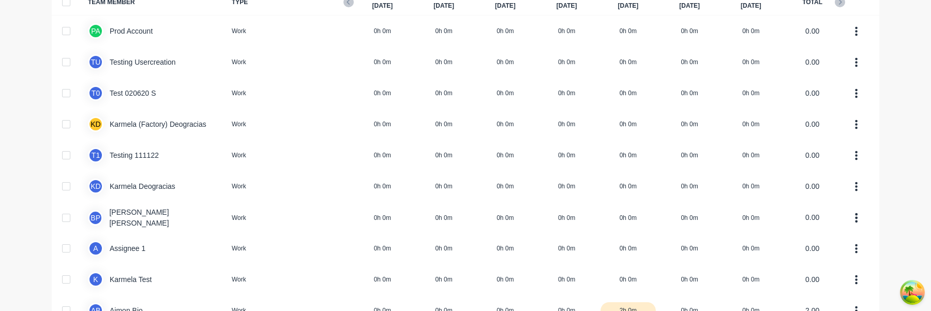
scroll to position [138, 0]
